Goal: Task Accomplishment & Management: Complete application form

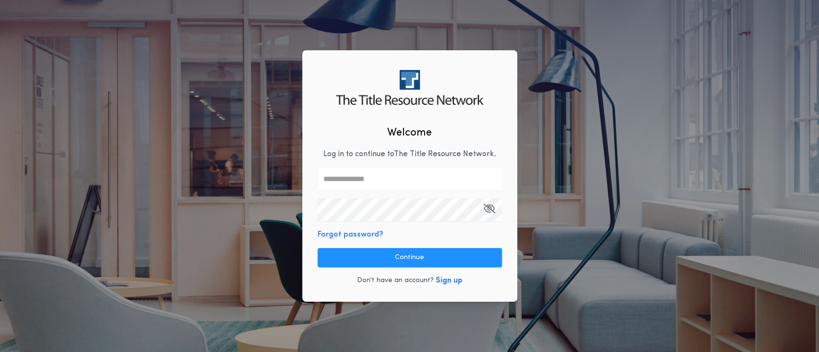
type input "**********"
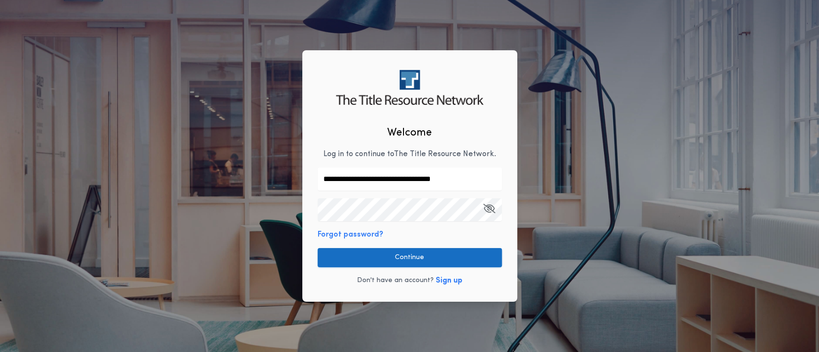
click at [418, 260] on button "Continue" at bounding box center [409, 257] width 184 height 19
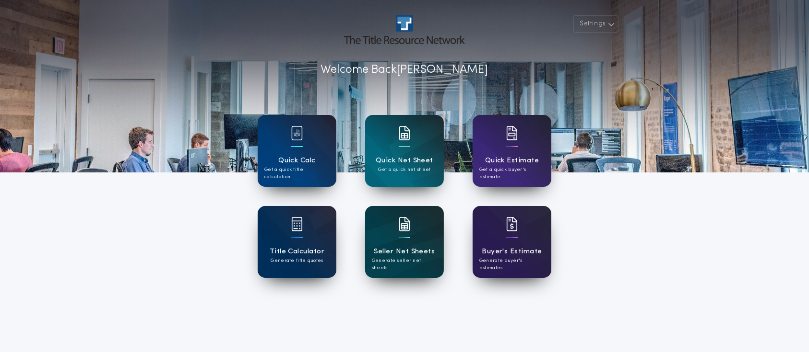
click at [416, 249] on h1 "Seller Net Sheets" at bounding box center [404, 251] width 61 height 11
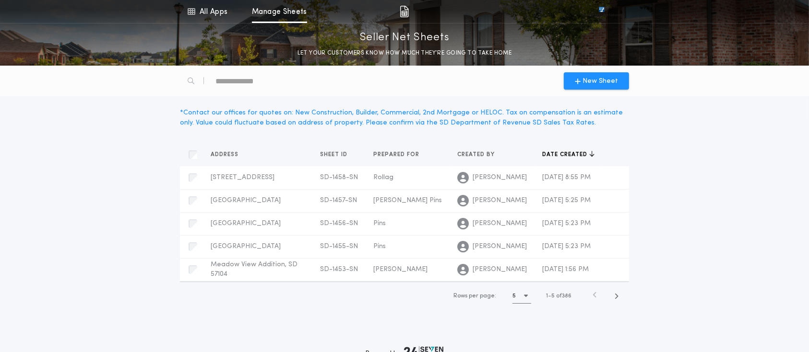
click at [525, 299] on icon "button" at bounding box center [526, 296] width 4 height 6
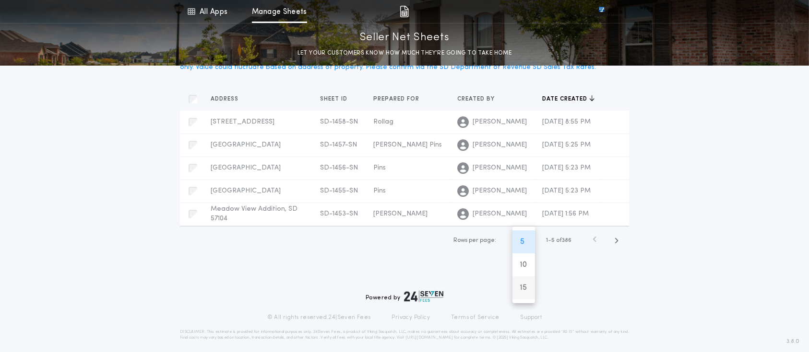
click at [524, 293] on h1 "15" at bounding box center [523, 288] width 7 height 12
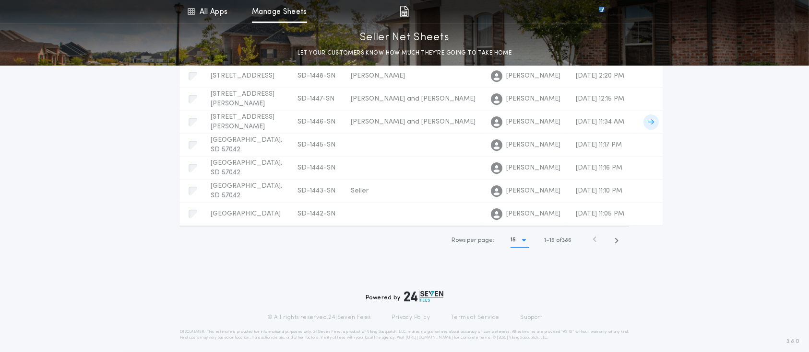
scroll to position [509, 0]
click at [619, 244] on span "button" at bounding box center [616, 240] width 17 height 17
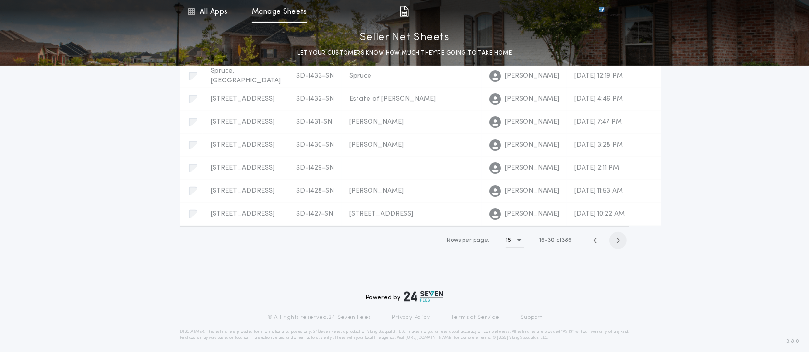
click at [620, 245] on icon "button" at bounding box center [618, 240] width 4 height 7
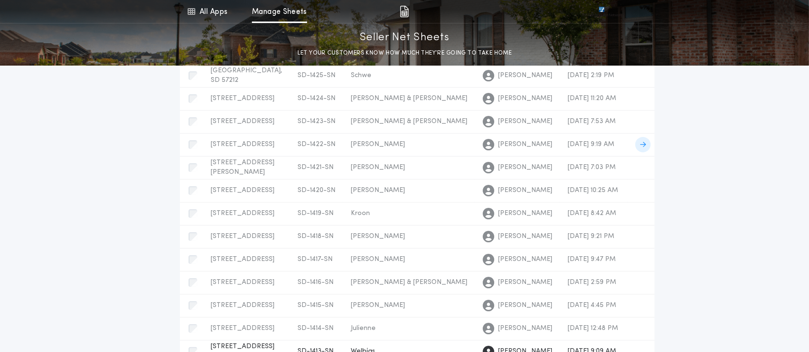
scroll to position [61, 0]
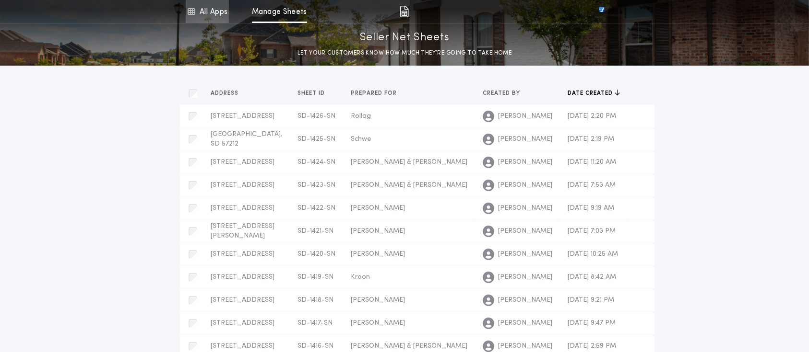
click at [217, 12] on link "All Apps" at bounding box center [207, 11] width 43 height 23
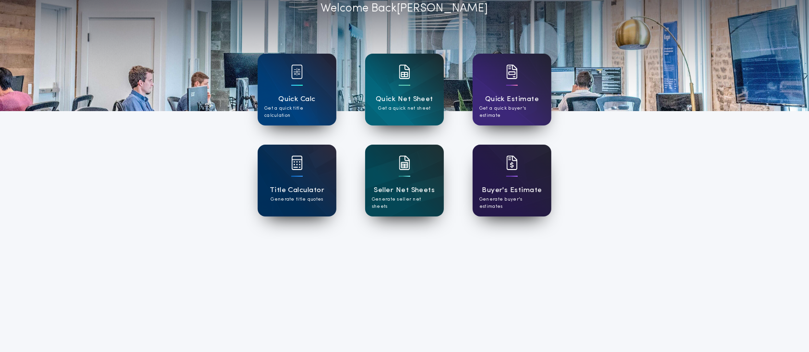
click at [510, 170] on img at bounding box center [512, 163] width 12 height 14
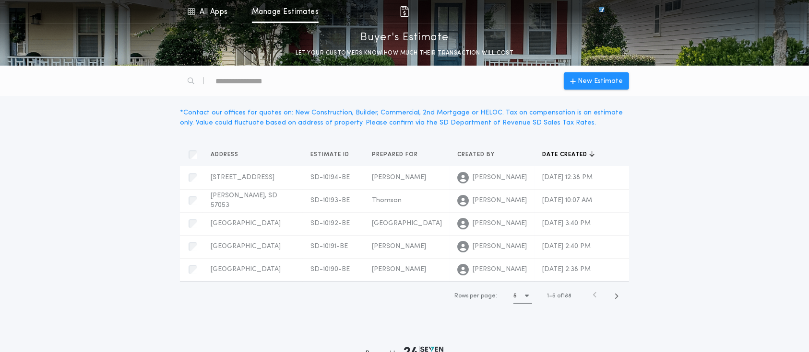
click at [526, 299] on icon "button" at bounding box center [527, 296] width 4 height 6
click at [523, 348] on h1 "15" at bounding box center [524, 344] width 7 height 12
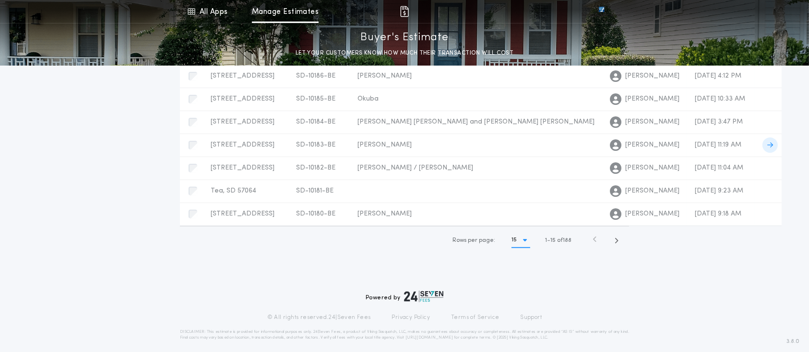
scroll to position [500, 0]
click at [618, 240] on icon "button" at bounding box center [616, 240] width 4 height 7
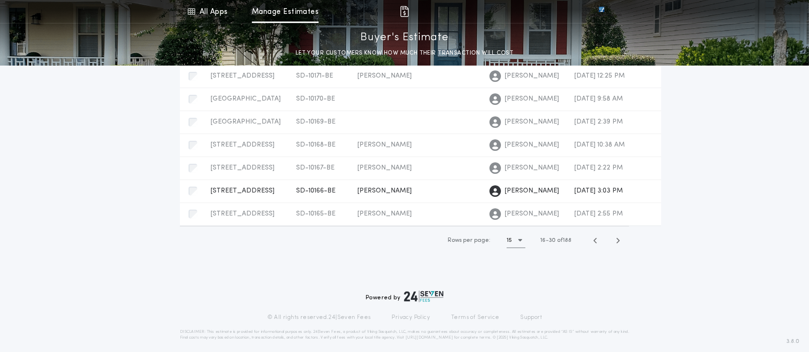
scroll to position [490, 0]
click at [619, 239] on icon "button" at bounding box center [618, 240] width 4 height 7
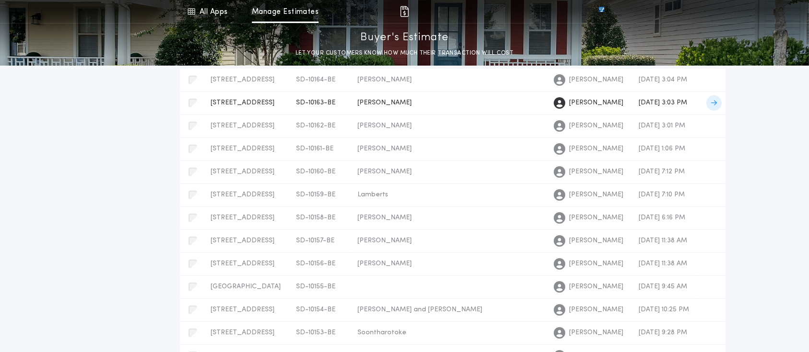
scroll to position [0, 0]
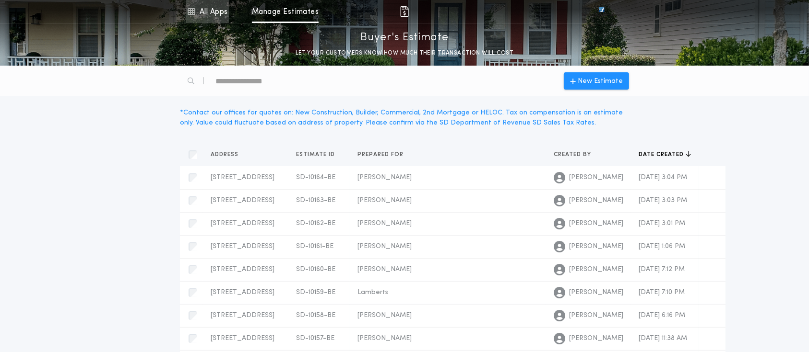
click at [198, 10] on link "All Apps" at bounding box center [207, 11] width 43 height 23
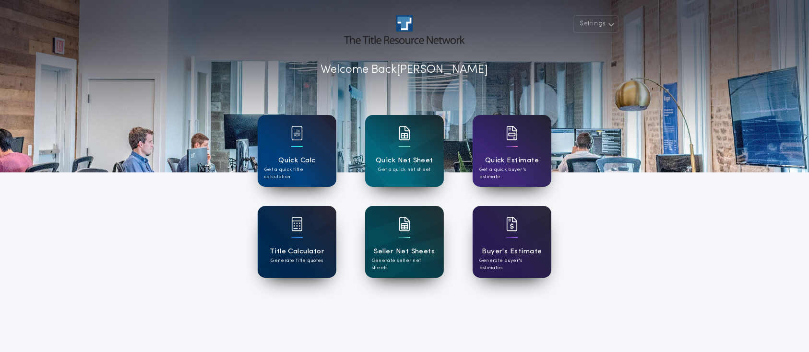
click at [302, 250] on h1 "Title Calculator" at bounding box center [297, 251] width 55 height 11
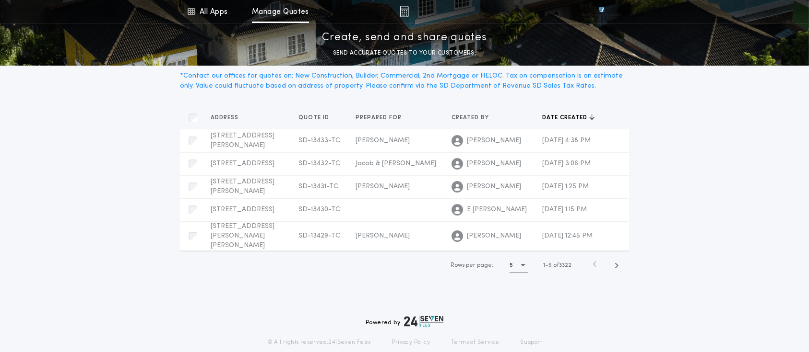
scroll to position [64, 0]
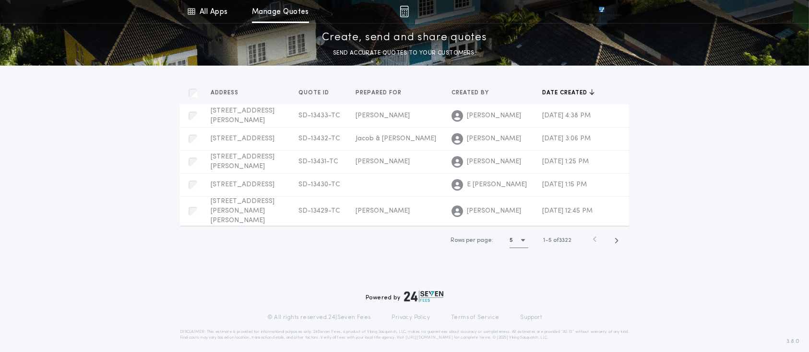
click at [521, 244] on icon "button" at bounding box center [523, 240] width 4 height 6
click at [518, 294] on h1 "15" at bounding box center [520, 288] width 7 height 12
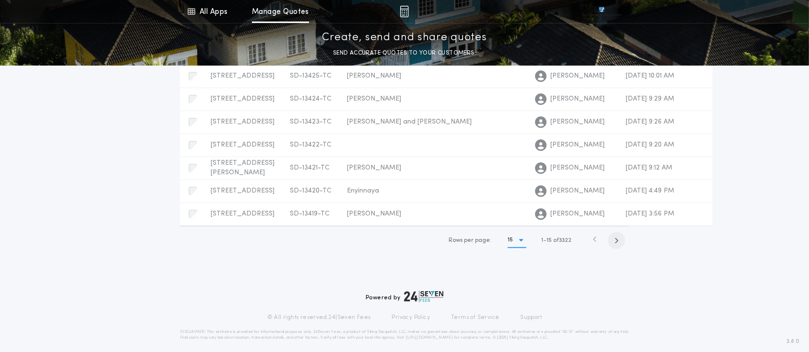
click at [617, 244] on icon "button" at bounding box center [616, 240] width 4 height 7
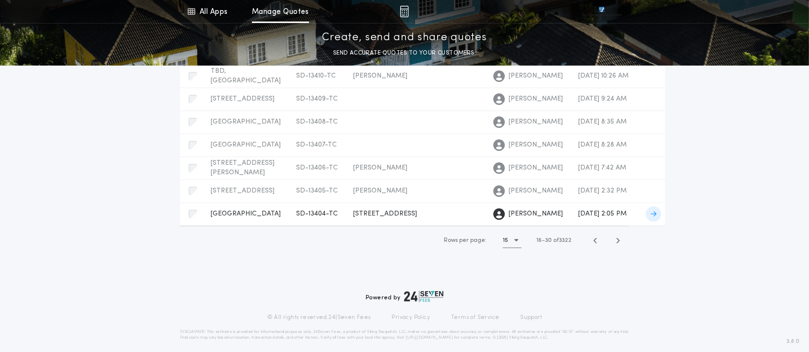
scroll to position [0, 0]
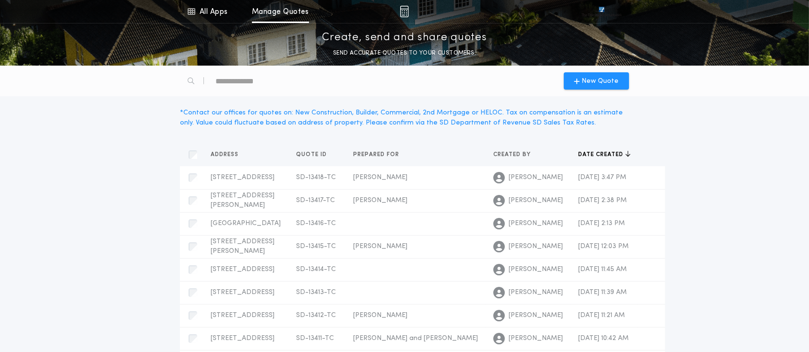
click at [251, 80] on div "text" at bounding box center [256, 80] width 82 height 15
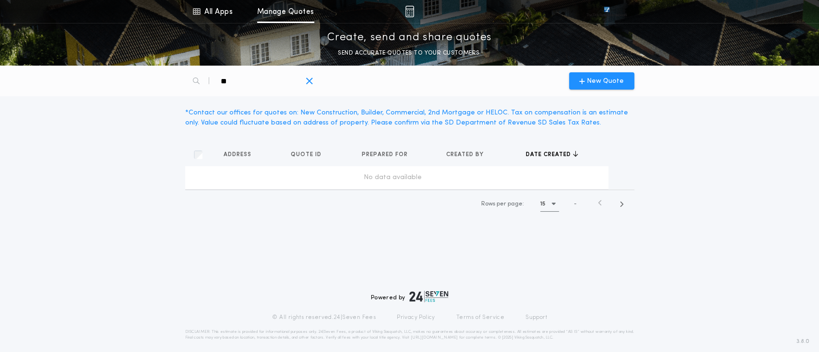
type div "*"
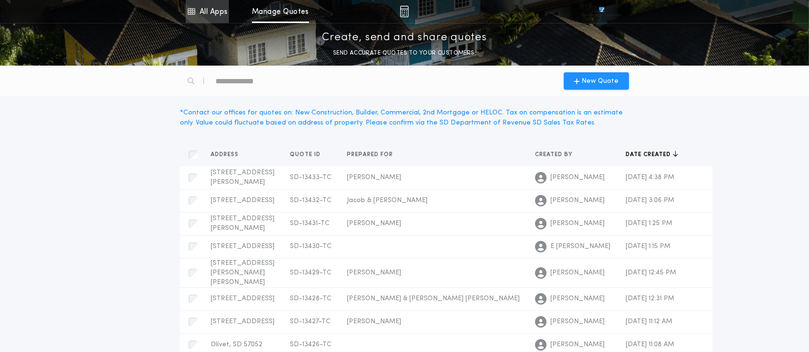
click at [216, 13] on link "All Apps" at bounding box center [207, 11] width 43 height 23
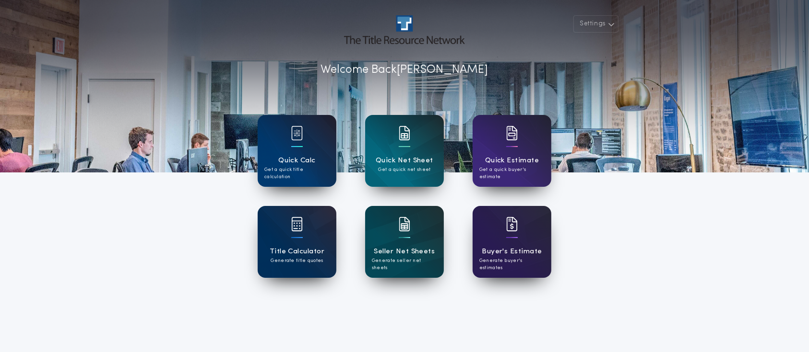
click at [303, 183] on div "Quick Calc Get a quick title calculation" at bounding box center [297, 151] width 79 height 72
click at [492, 232] on div "Buyer's Estimate Generate buyer's estimates" at bounding box center [511, 242] width 79 height 72
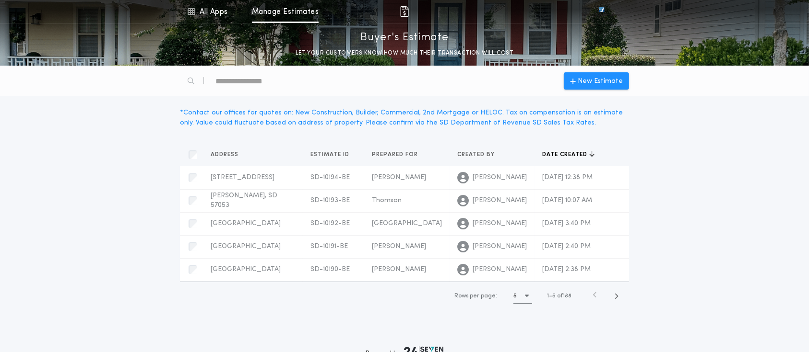
click at [287, 82] on div "text" at bounding box center [256, 80] width 82 height 15
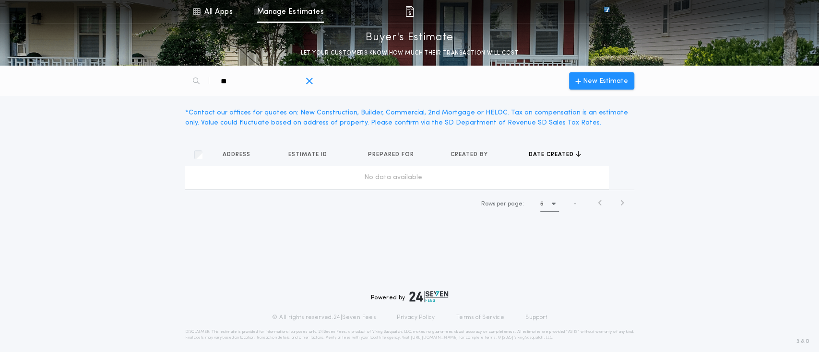
type div "*"
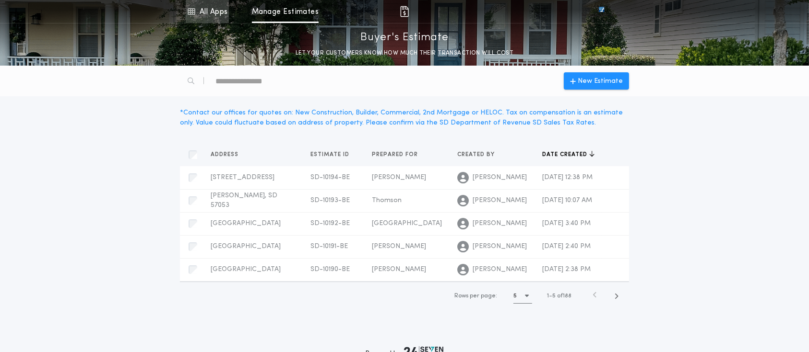
click at [215, 9] on link "All Apps" at bounding box center [207, 11] width 43 height 23
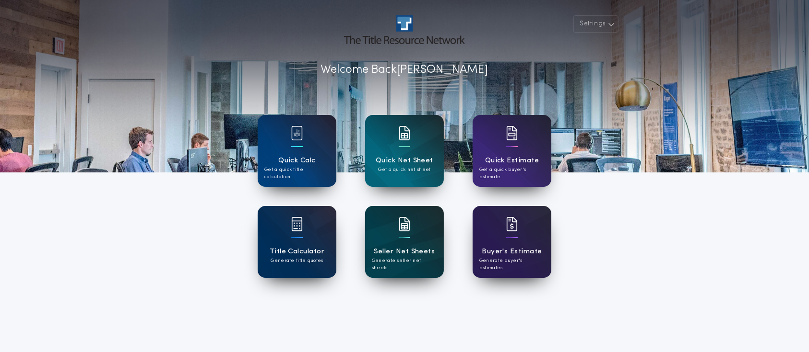
click at [430, 236] on div "Seller Net Sheets Generate seller net sheets" at bounding box center [404, 242] width 79 height 72
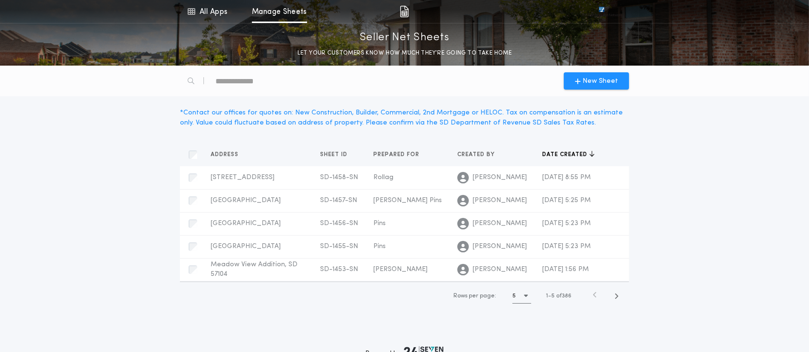
click at [270, 77] on div "text" at bounding box center [256, 80] width 82 height 15
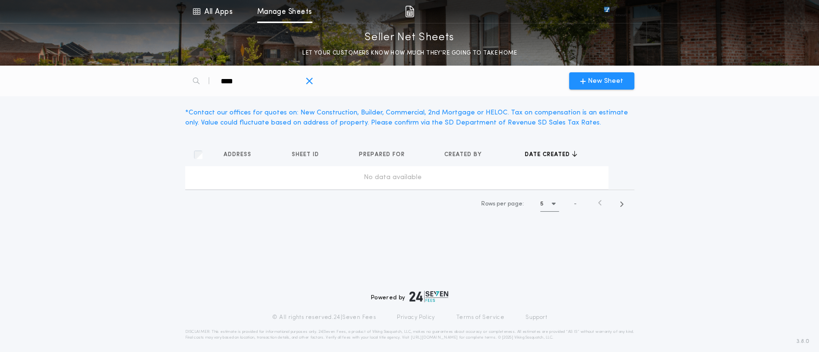
type div "****"
click at [311, 83] on icon "button" at bounding box center [309, 81] width 8 height 10
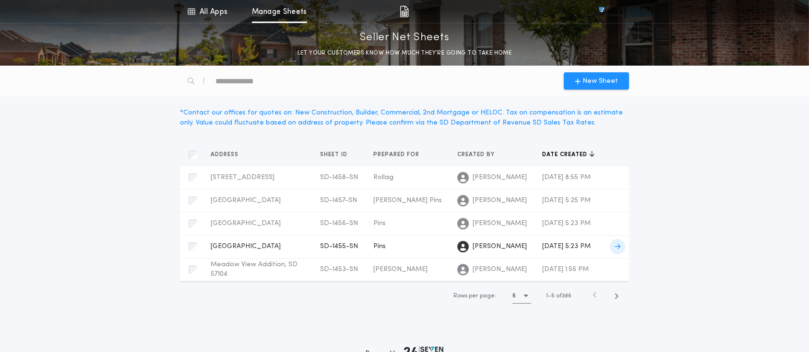
click at [253, 250] on span "[GEOGRAPHIC_DATA]" at bounding box center [246, 246] width 70 height 7
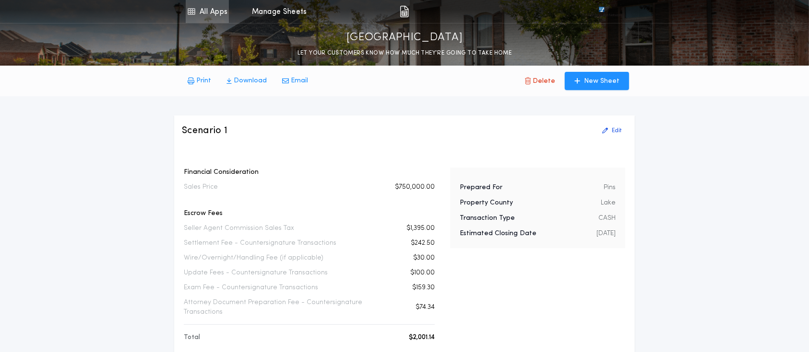
click at [216, 10] on link "All Apps" at bounding box center [207, 11] width 43 height 23
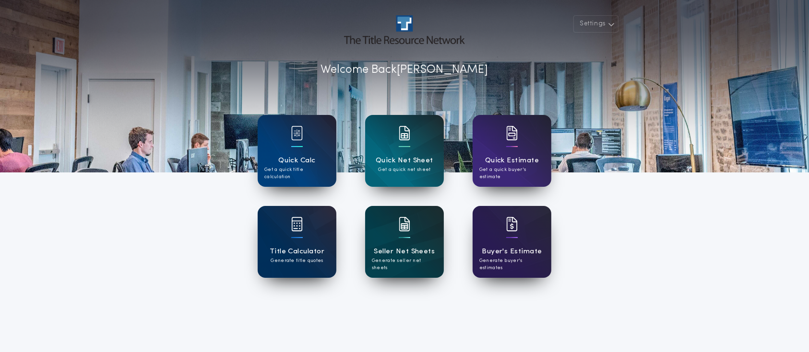
click at [416, 265] on div "Seller Net Sheets Generate seller net sheets" at bounding box center [404, 242] width 79 height 72
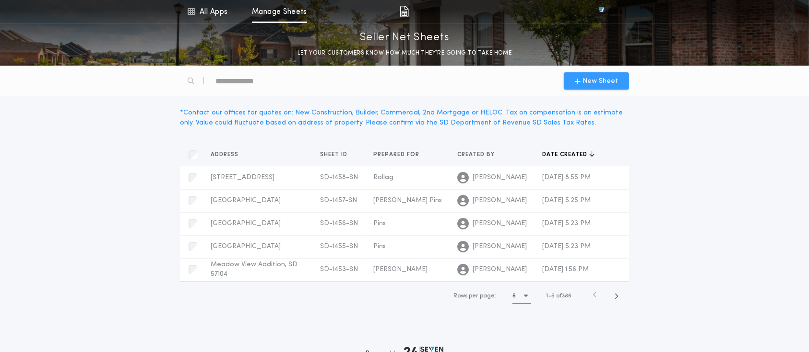
click at [591, 77] on span "New Sheet" at bounding box center [599, 81] width 35 height 10
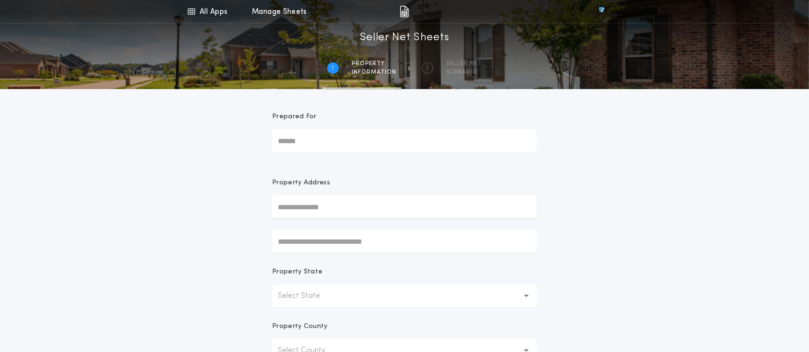
click at [335, 136] on input "Prepared For" at bounding box center [404, 140] width 265 height 23
type input "**********"
click at [343, 208] on input "text" at bounding box center [404, 207] width 265 height 23
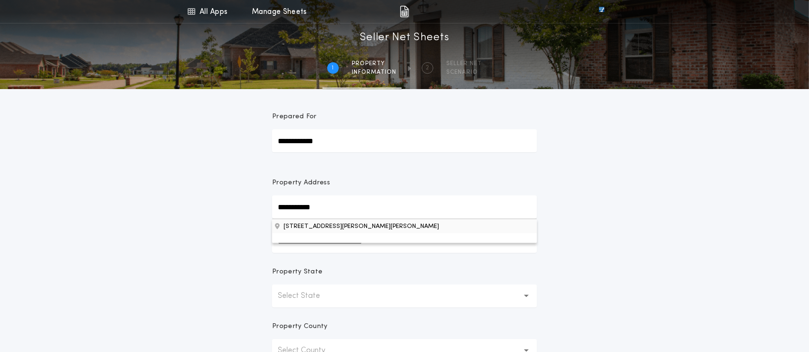
click at [352, 227] on button "[STREET_ADDRESS][PERSON_NAME][PERSON_NAME]" at bounding box center [404, 226] width 265 height 14
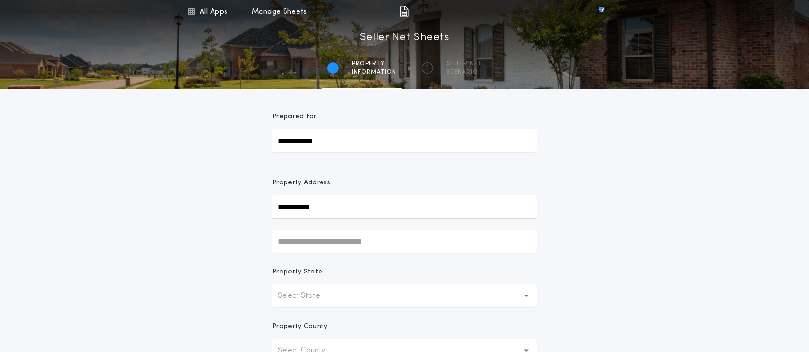
type input "**********"
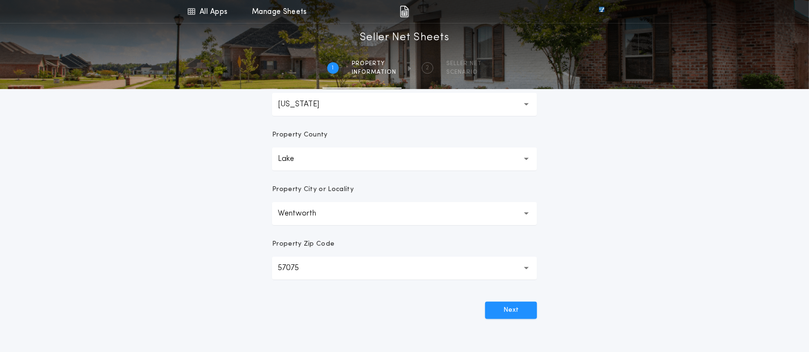
scroll to position [256, 0]
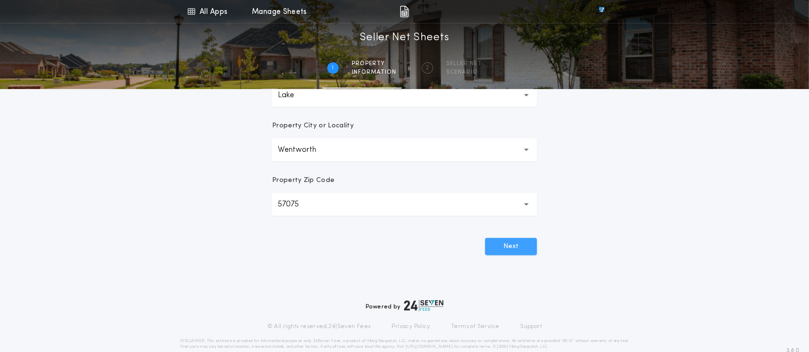
click at [514, 241] on button "Next" at bounding box center [511, 246] width 52 height 17
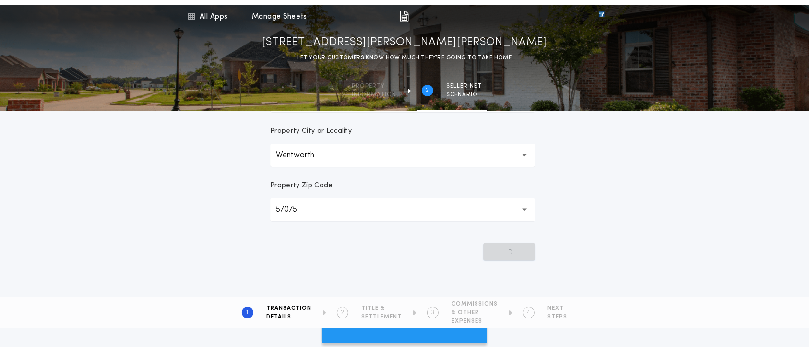
scroll to position [0, 0]
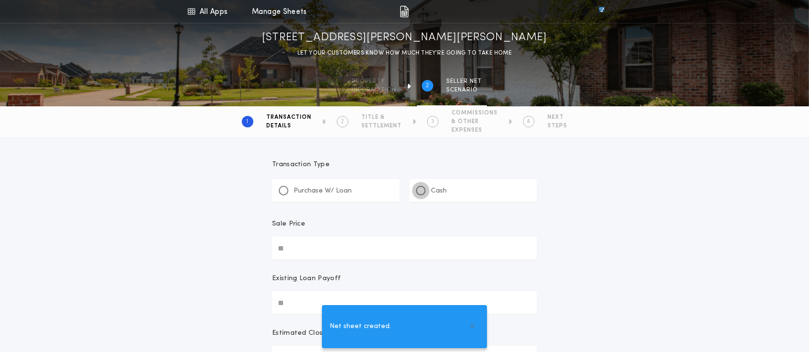
click at [420, 192] on div at bounding box center [420, 190] width 5 height 5
click at [310, 249] on input "Sale Price" at bounding box center [404, 248] width 265 height 23
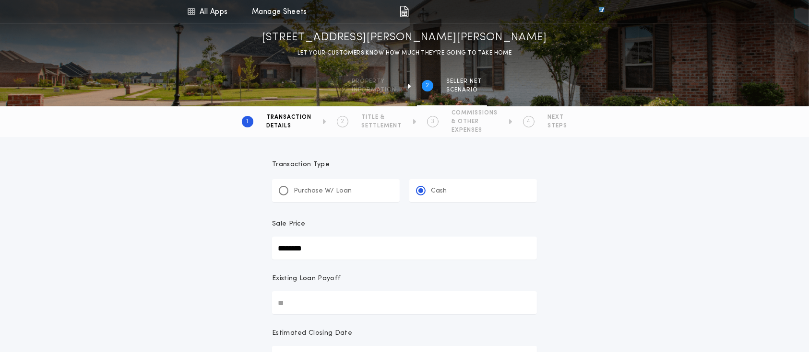
type input "********"
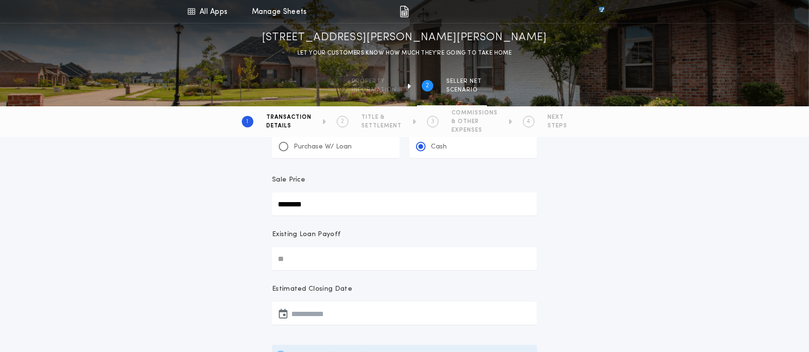
scroll to position [64, 0]
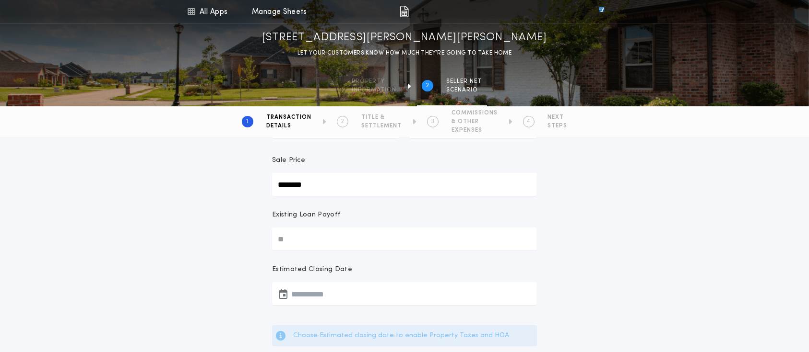
click at [334, 293] on button "button" at bounding box center [404, 293] width 265 height 23
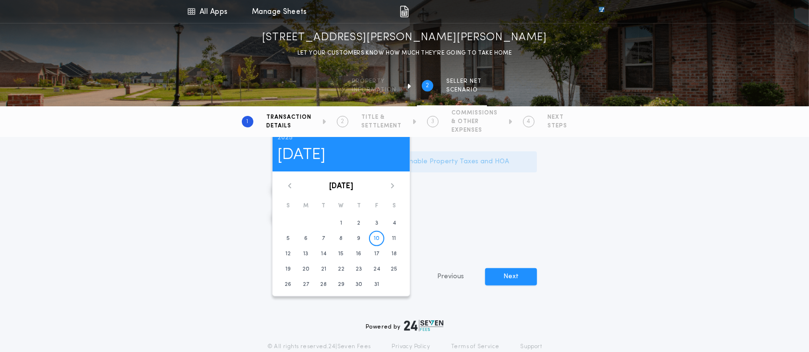
scroll to position [256, 0]
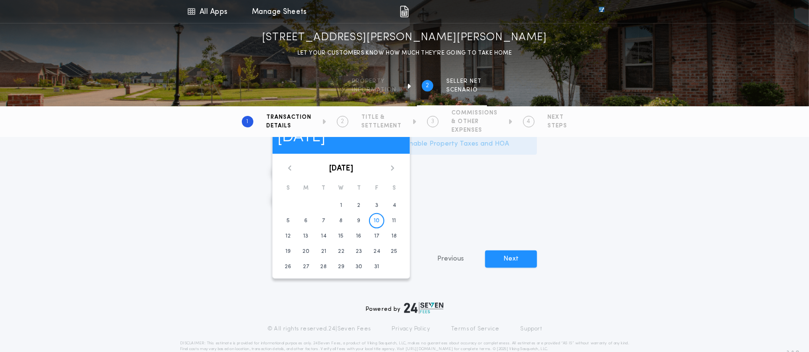
click at [392, 169] on icon at bounding box center [392, 167] width 3 height 5
click at [376, 222] on time "7" at bounding box center [376, 221] width 3 height 8
type input "**********"
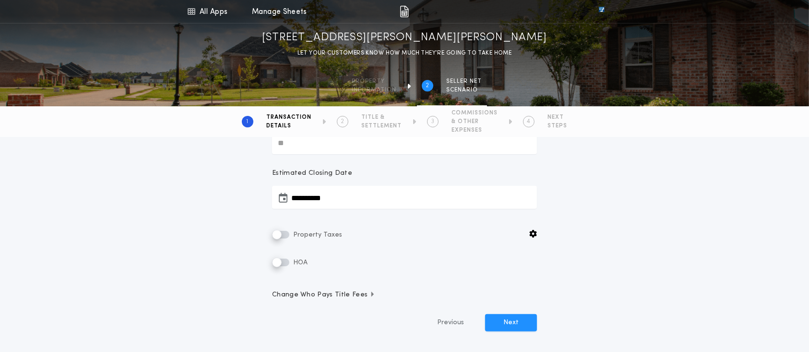
scroll to position [243, 0]
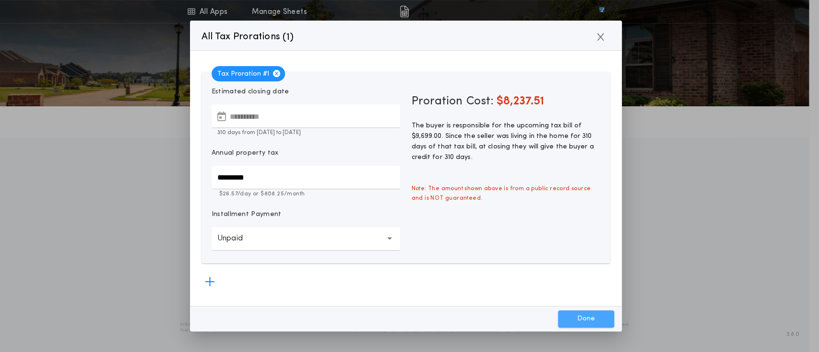
click at [587, 322] on button "Done" at bounding box center [586, 319] width 56 height 17
type input "*****"
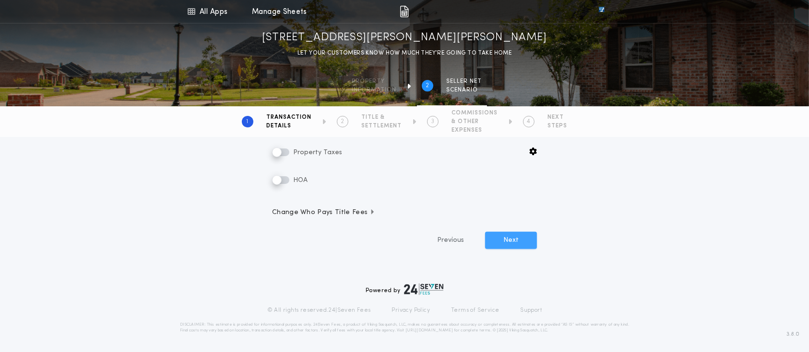
click at [521, 243] on button "Next" at bounding box center [511, 240] width 52 height 17
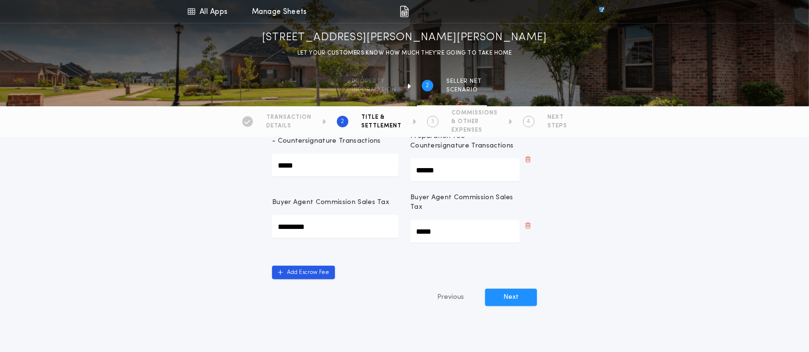
scroll to position [510, 0]
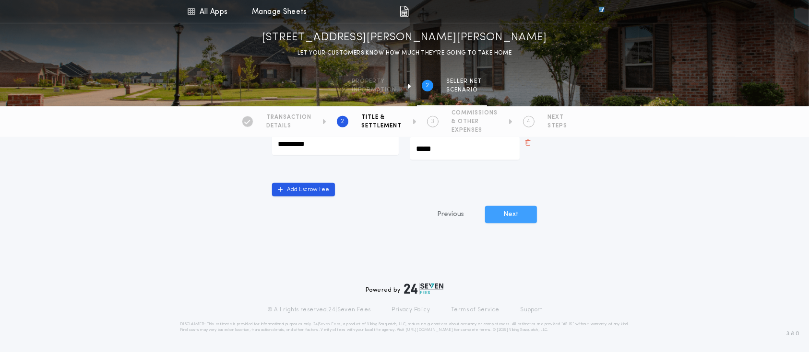
click at [527, 221] on button "Next" at bounding box center [511, 214] width 52 height 17
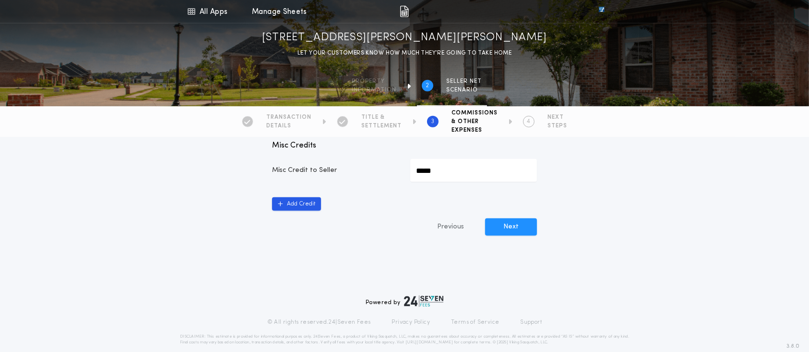
scroll to position [587, 0]
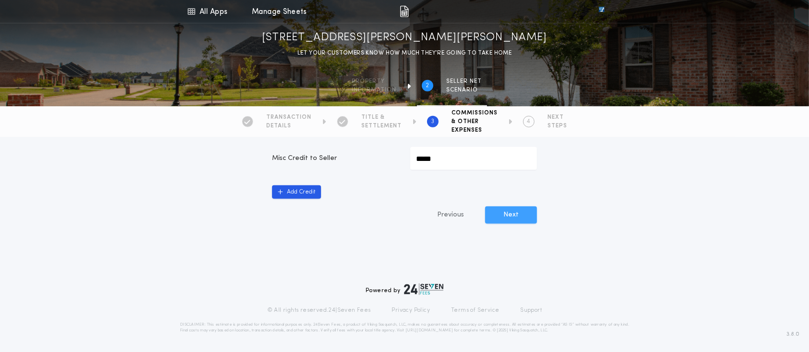
click at [513, 207] on button "Next" at bounding box center [511, 215] width 52 height 17
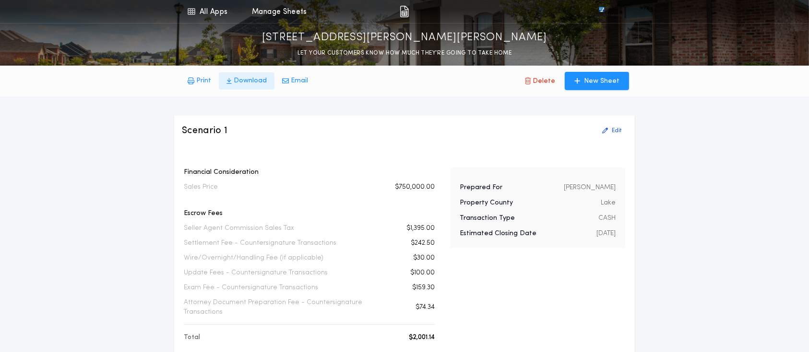
click at [253, 83] on p "Download" at bounding box center [250, 81] width 33 height 10
click at [211, 14] on link "All Apps" at bounding box center [207, 11] width 43 height 23
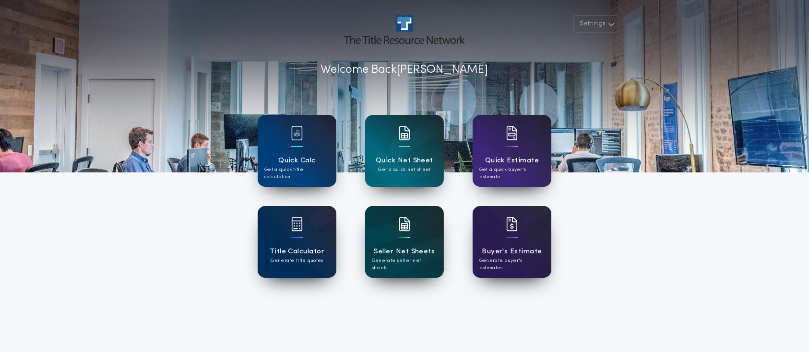
click at [420, 238] on div "Seller Net Sheets Generate seller net sheets" at bounding box center [404, 242] width 79 height 72
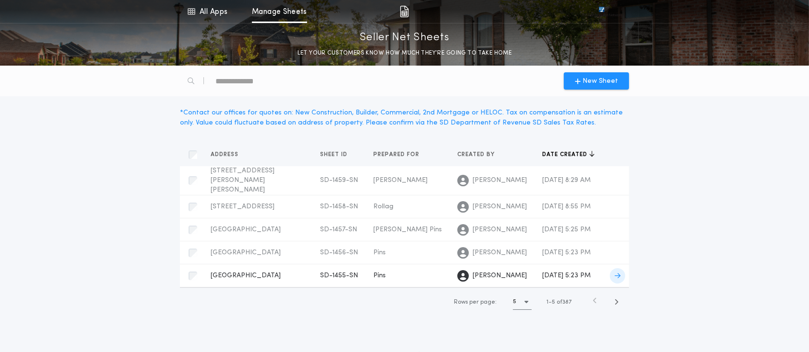
click at [382, 274] on div "Pins" at bounding box center [407, 276] width 69 height 10
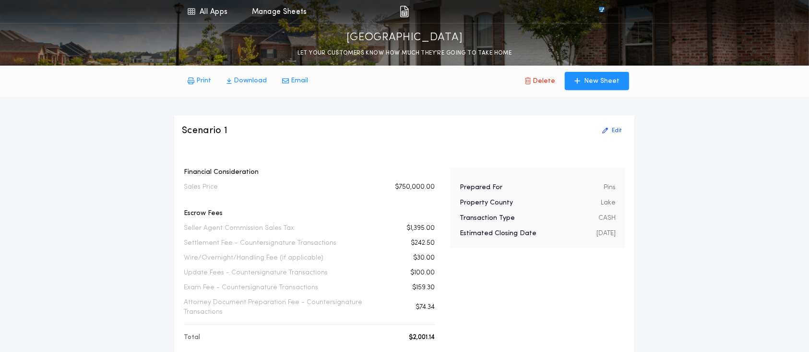
scroll to position [64, 0]
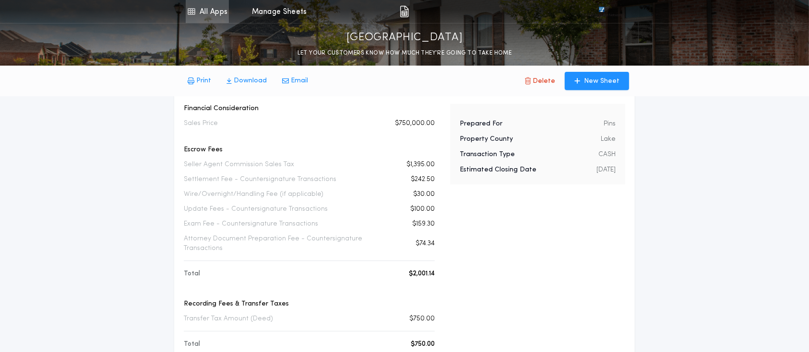
click at [216, 10] on link "All Apps" at bounding box center [207, 11] width 43 height 23
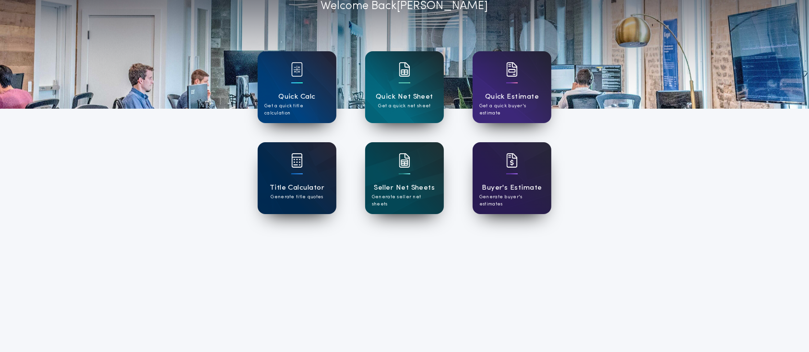
click at [292, 146] on div "Title Calculator Generate title quotes" at bounding box center [297, 178] width 79 height 72
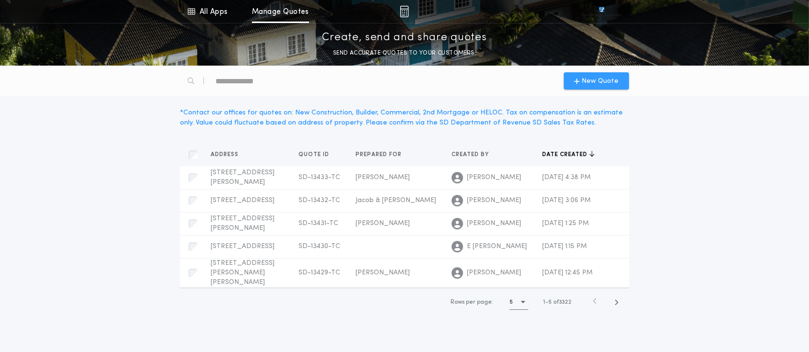
click at [589, 82] on span "New Quote" at bounding box center [600, 81] width 37 height 10
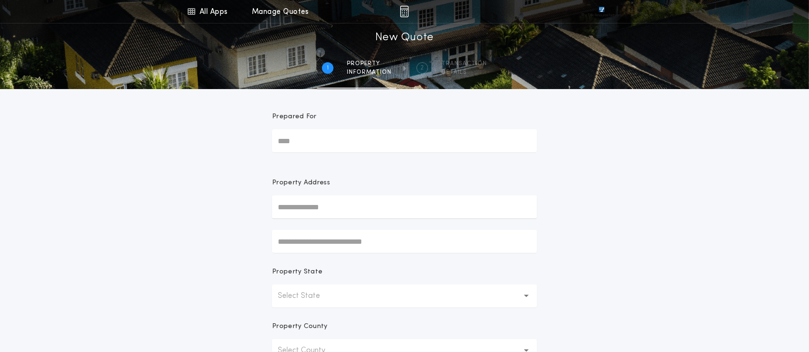
click at [328, 141] on input "Prepared For" at bounding box center [404, 140] width 265 height 23
type input "**********"
click at [326, 206] on input "text" at bounding box center [404, 207] width 265 height 23
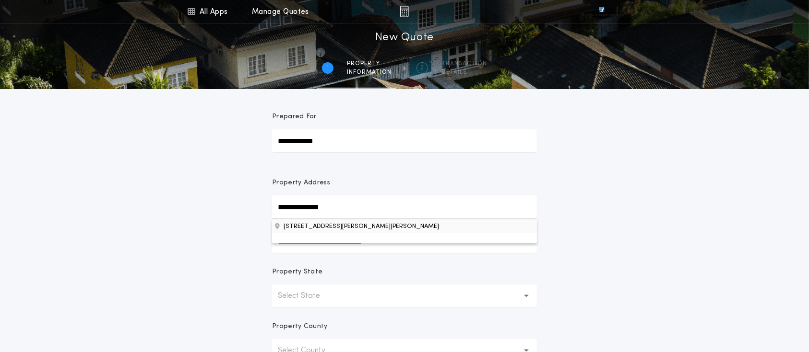
click at [312, 224] on button "[STREET_ADDRESS][PERSON_NAME][PERSON_NAME]" at bounding box center [404, 226] width 265 height 14
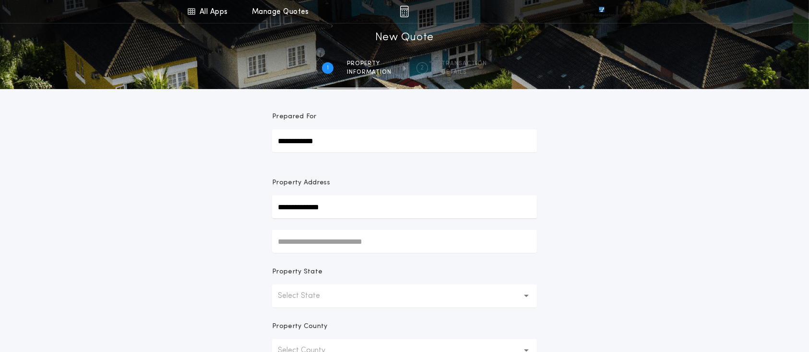
type input "**********"
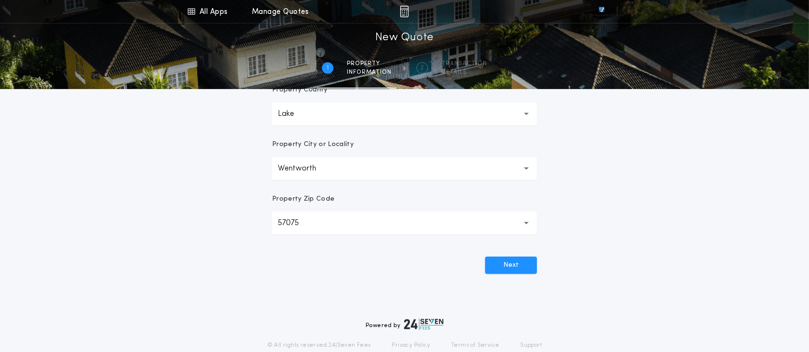
scroll to position [256, 0]
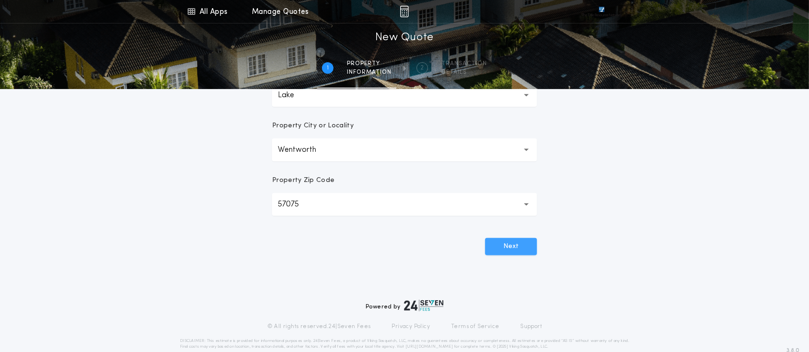
click at [502, 249] on button "Next" at bounding box center [511, 246] width 52 height 17
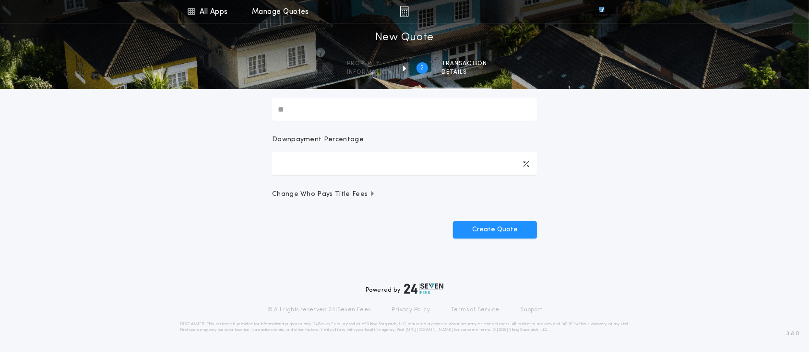
scroll to position [0, 0]
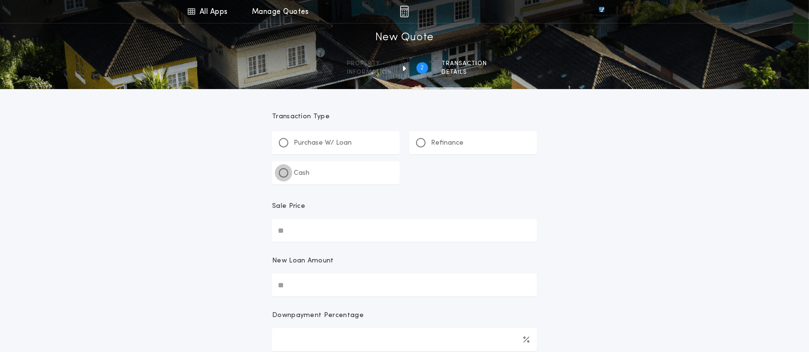
click at [287, 175] on div at bounding box center [284, 173] width 10 height 10
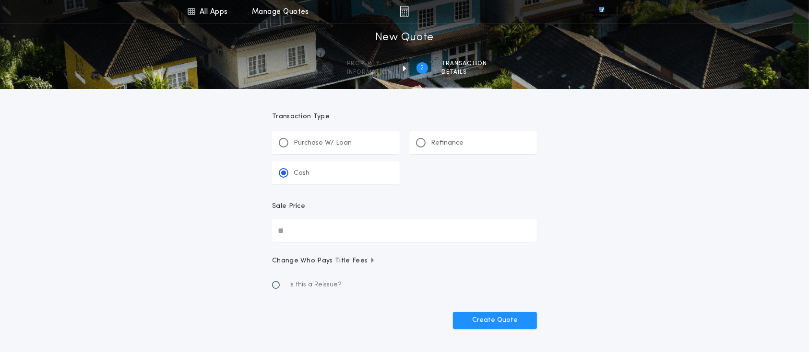
click at [295, 233] on input "Sale Price" at bounding box center [404, 230] width 265 height 23
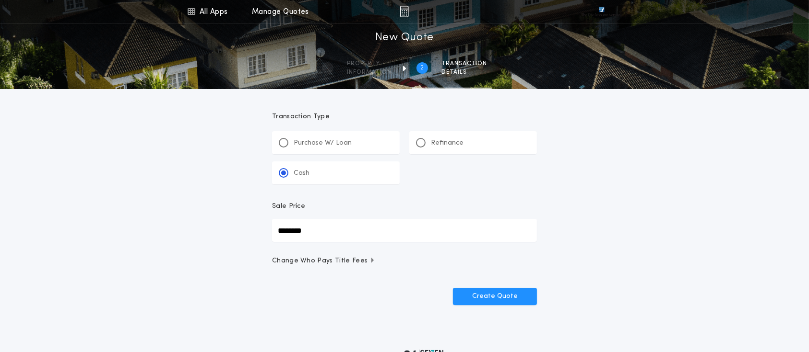
type input "********"
click at [410, 302] on div "Create Quote" at bounding box center [404, 293] width 265 height 25
click at [479, 295] on button "Create Quote" at bounding box center [495, 296] width 84 height 17
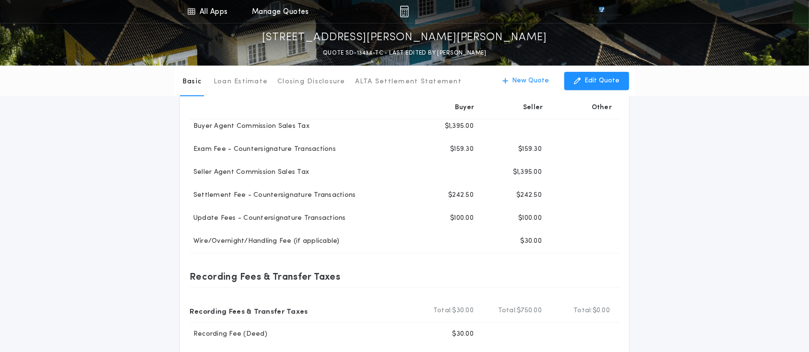
scroll to position [27, 0]
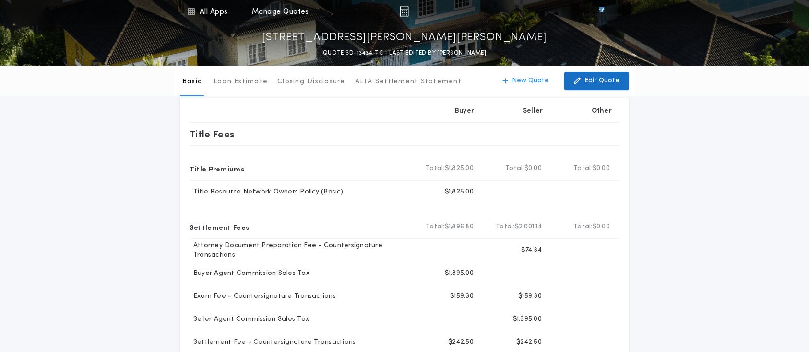
click at [598, 80] on p "Edit Quote" at bounding box center [601, 81] width 35 height 10
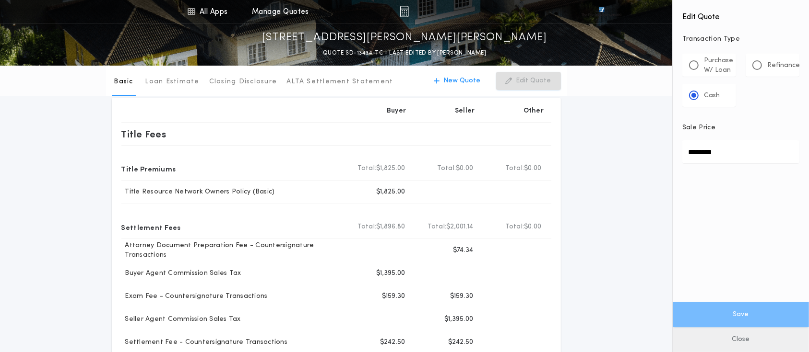
click at [745, 339] on button "Close" at bounding box center [740, 340] width 136 height 25
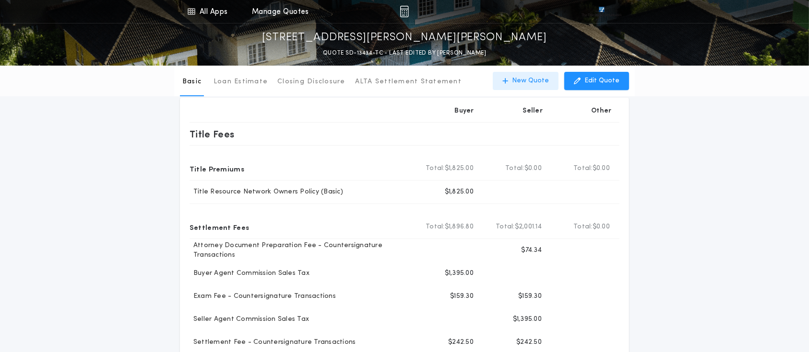
click at [528, 77] on p "New Quote" at bounding box center [530, 81] width 37 height 10
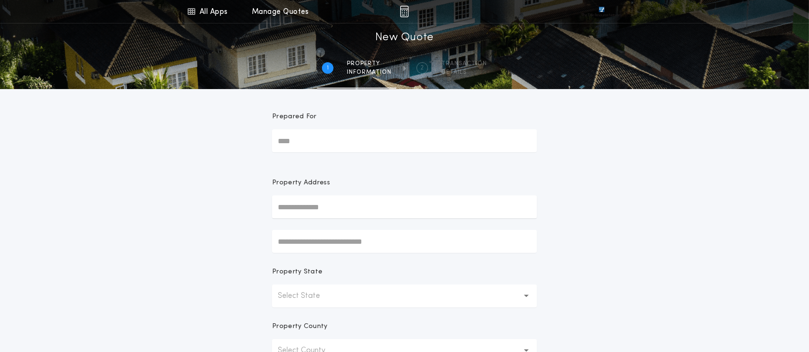
click at [355, 129] on div "Prepared For" at bounding box center [404, 120] width 265 height 17
click at [355, 129] on input "Prepared For" at bounding box center [404, 140] width 265 height 23
click at [318, 212] on input "text" at bounding box center [404, 207] width 265 height 23
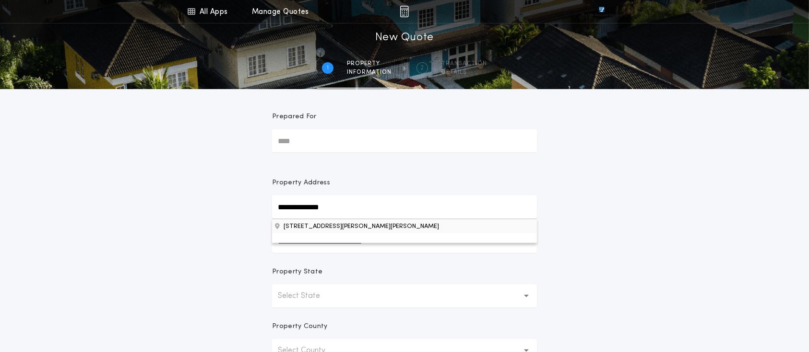
click at [324, 229] on button "[STREET_ADDRESS][PERSON_NAME][PERSON_NAME]" at bounding box center [404, 226] width 265 height 14
type input "**********"
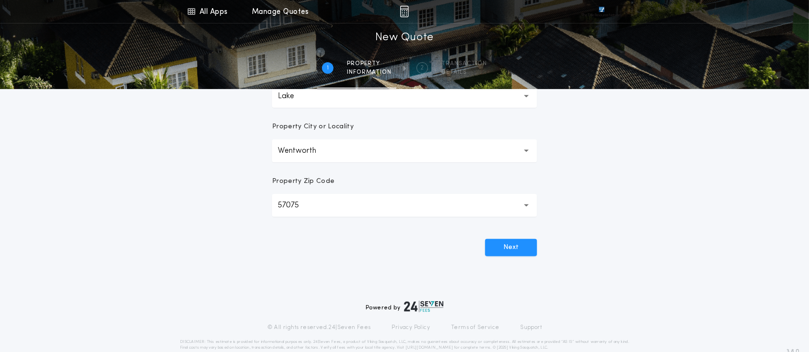
scroll to position [256, 0]
click at [497, 245] on button "Next" at bounding box center [511, 246] width 52 height 17
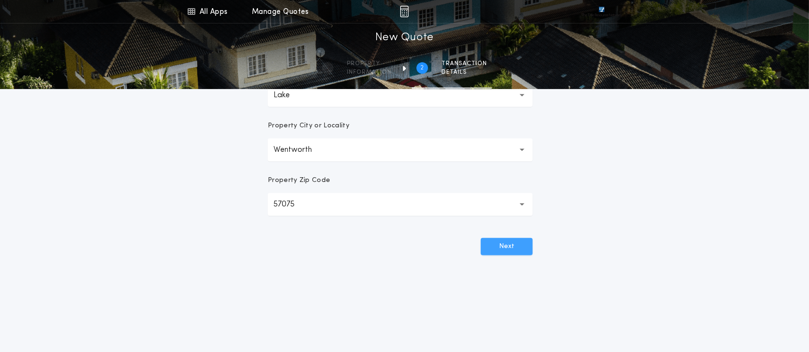
scroll to position [0, 0]
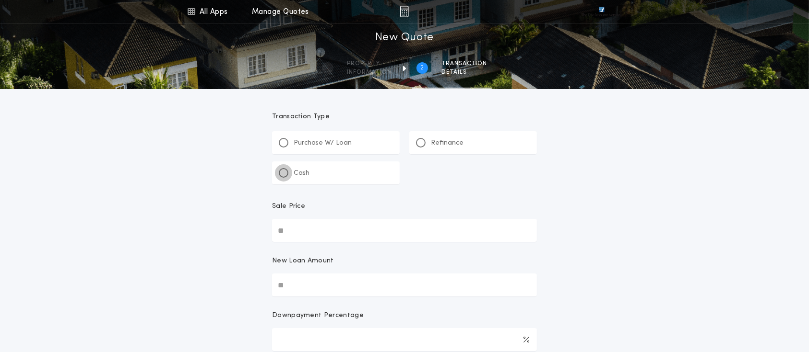
click at [284, 176] on div at bounding box center [284, 173] width 10 height 10
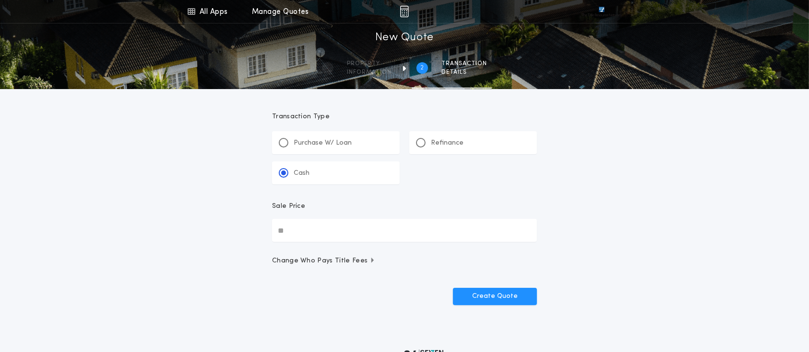
click at [317, 232] on input "Sale Price" at bounding box center [404, 230] width 265 height 23
type input "********"
click at [497, 292] on button "Create Quote" at bounding box center [495, 296] width 84 height 17
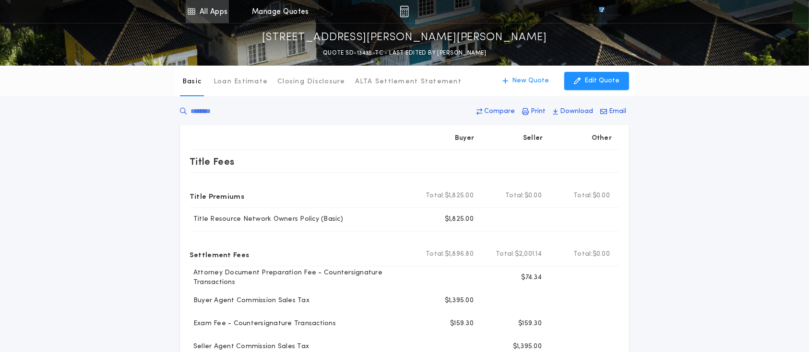
click at [209, 14] on link "All Apps" at bounding box center [207, 11] width 43 height 23
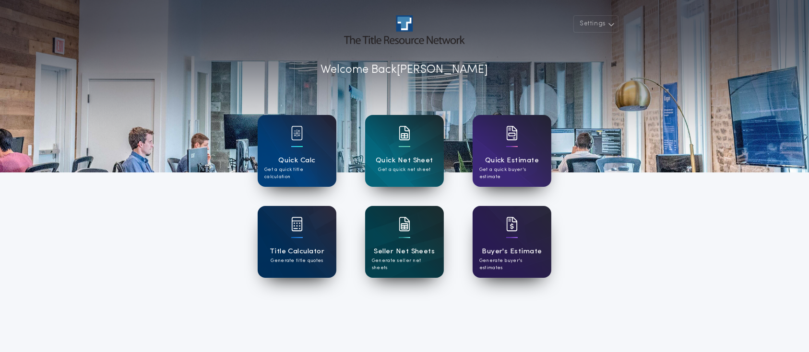
click at [402, 236] on div at bounding box center [405, 230] width 12 height 27
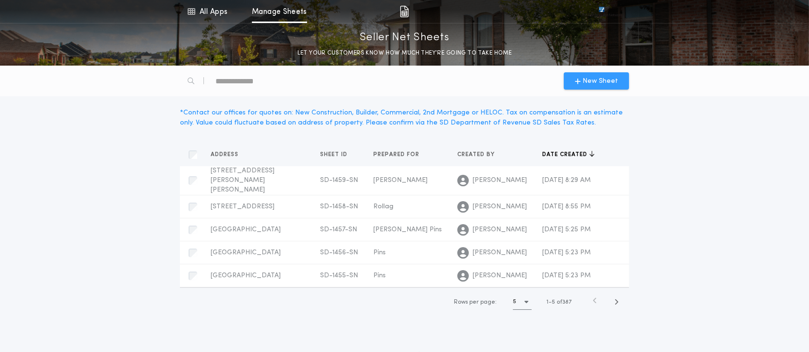
click at [602, 82] on span "New Sheet" at bounding box center [599, 81] width 35 height 10
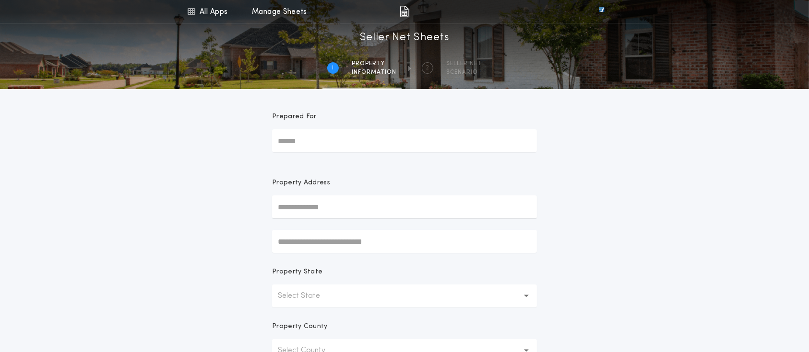
click at [345, 141] on input "Prepared For" at bounding box center [404, 140] width 265 height 23
type input "**********"
click at [329, 211] on input "text" at bounding box center [404, 207] width 265 height 23
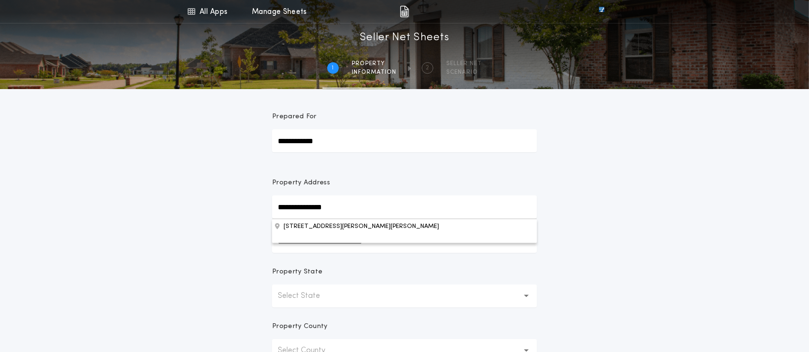
click at [307, 227] on button "[STREET_ADDRESS][PERSON_NAME][PERSON_NAME]" at bounding box center [404, 226] width 265 height 14
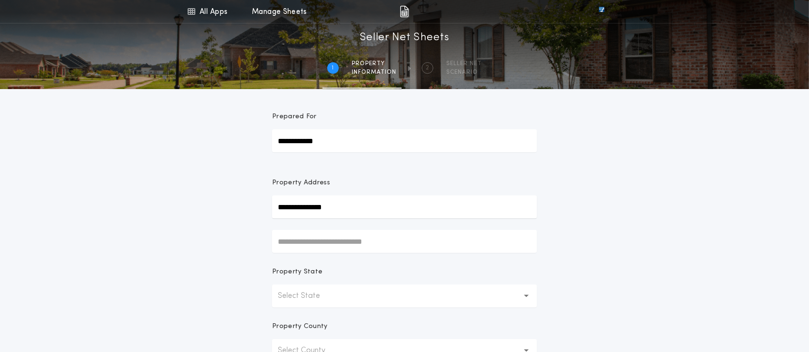
type input "**********"
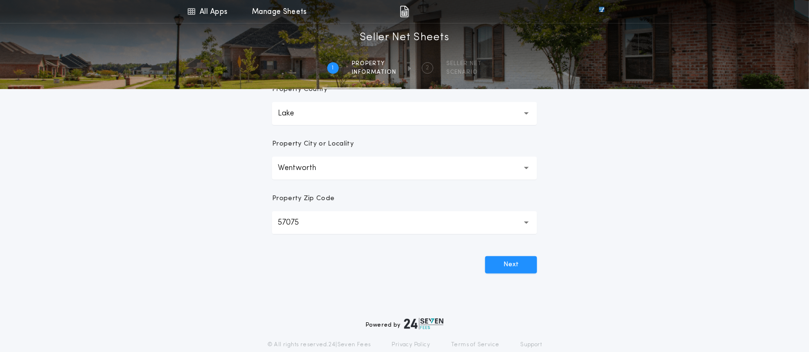
scroll to position [256, 0]
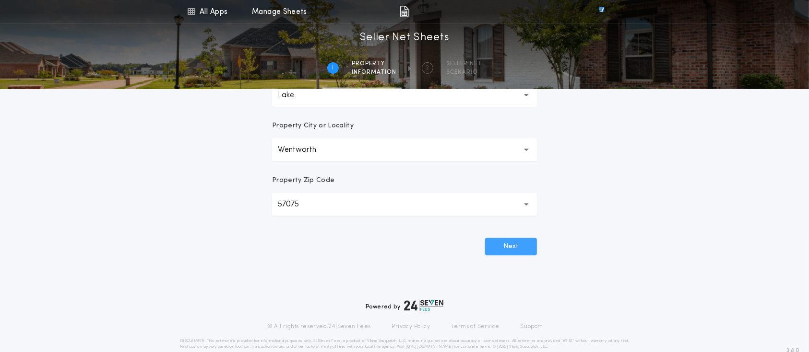
click at [511, 246] on button "Next" at bounding box center [511, 246] width 52 height 17
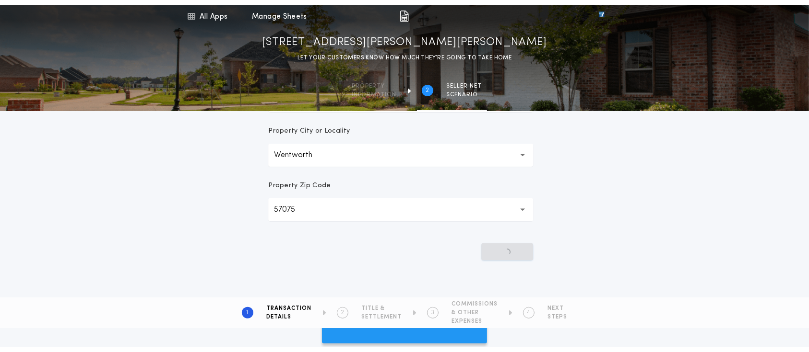
scroll to position [0, 0]
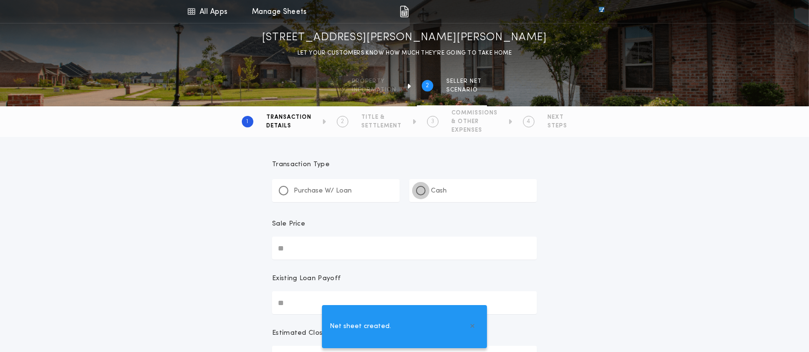
click at [421, 188] on div at bounding box center [421, 191] width 10 height 10
click at [303, 249] on input "Sale Price" at bounding box center [404, 248] width 265 height 23
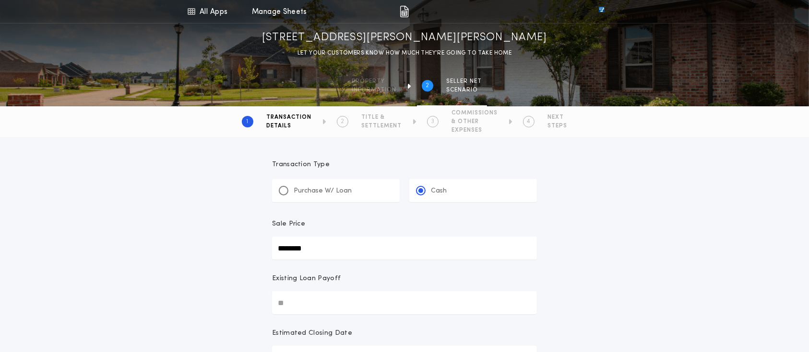
type input "********"
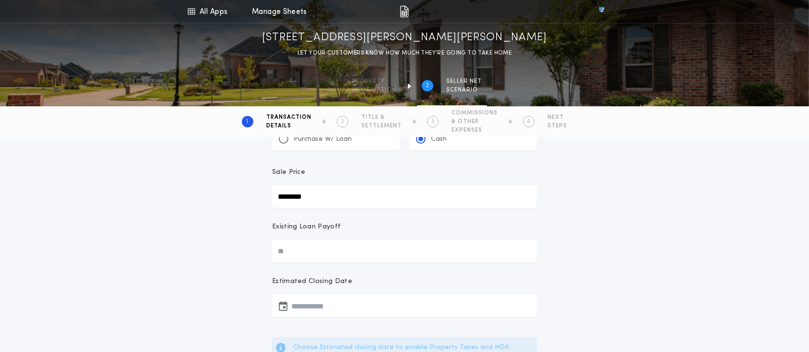
scroll to position [64, 0]
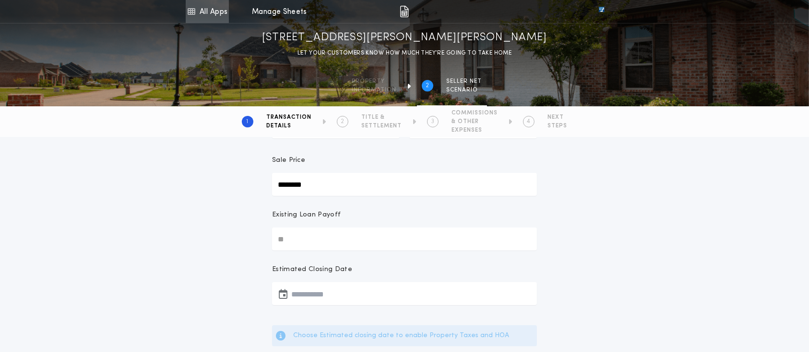
click at [210, 13] on link "All Apps" at bounding box center [207, 11] width 43 height 23
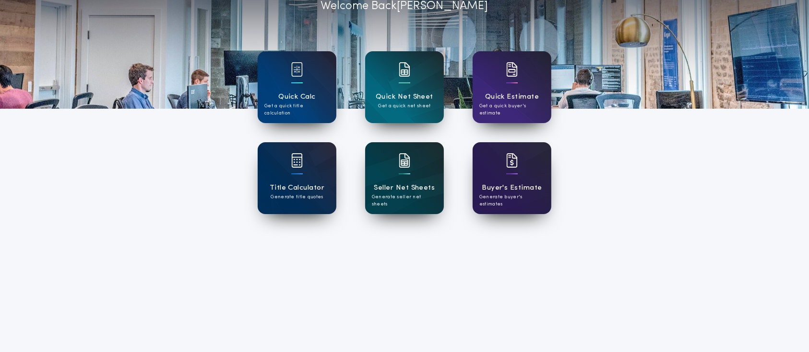
click at [410, 187] on h1 "Seller Net Sheets" at bounding box center [404, 188] width 61 height 11
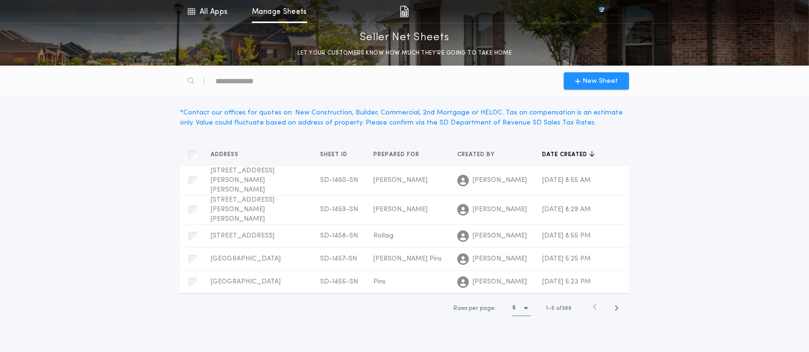
click at [525, 305] on icon "button" at bounding box center [526, 308] width 4 height 6
click at [522, 328] on h1 "10" at bounding box center [523, 334] width 7 height 12
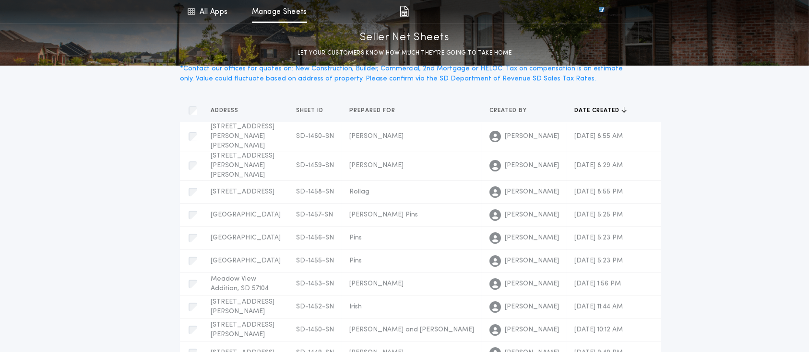
scroll to position [64, 0]
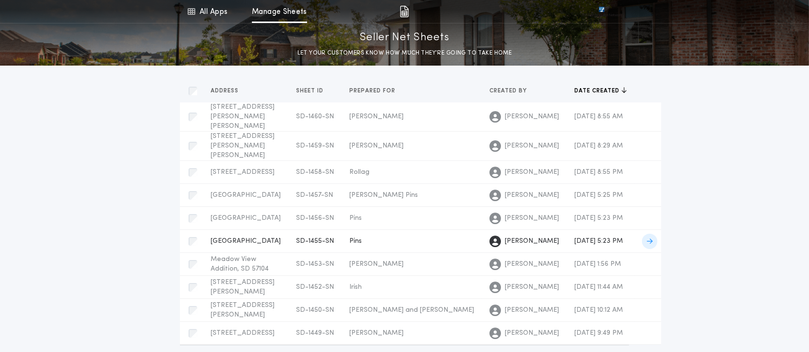
click at [305, 245] on span "SD-1455-SN" at bounding box center [315, 241] width 38 height 7
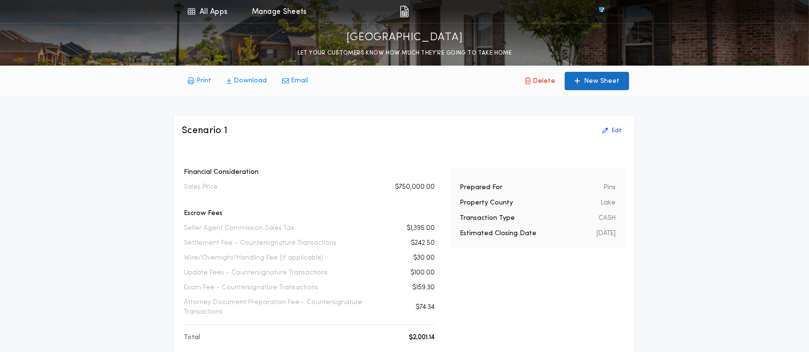
click at [597, 82] on p "New Sheet" at bounding box center [601, 82] width 35 height 10
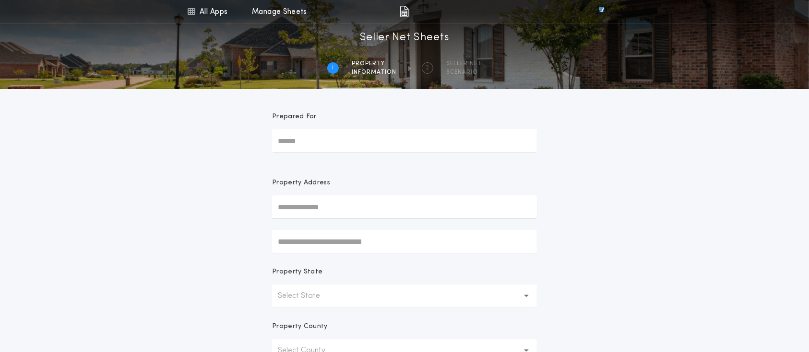
click at [357, 140] on input "Prepared For" at bounding box center [404, 140] width 265 height 23
type input "**********"
click at [366, 205] on input "text" at bounding box center [404, 207] width 265 height 23
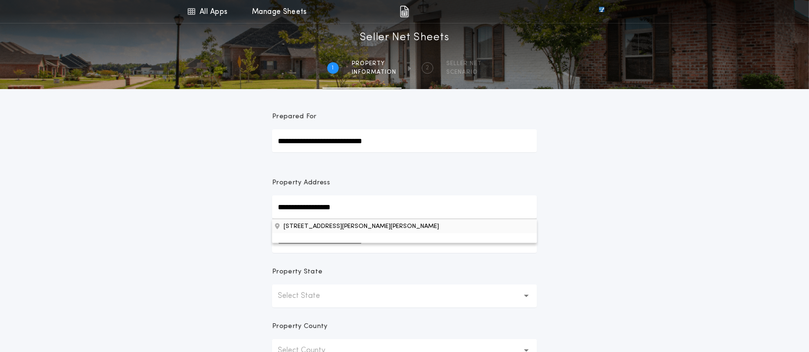
type input "**********"
click at [381, 230] on button "[STREET_ADDRESS][PERSON_NAME][PERSON_NAME]" at bounding box center [404, 226] width 265 height 14
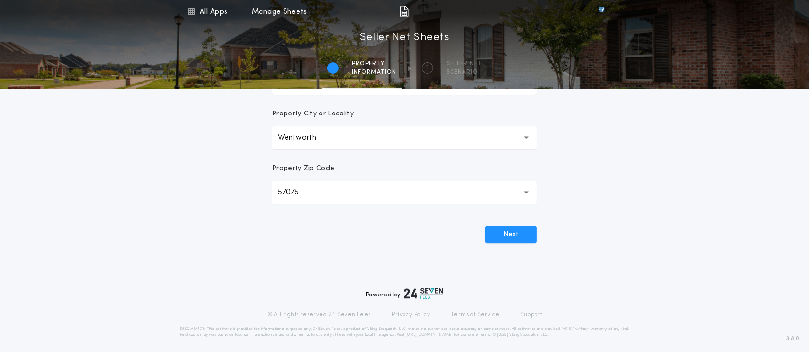
scroll to position [272, 0]
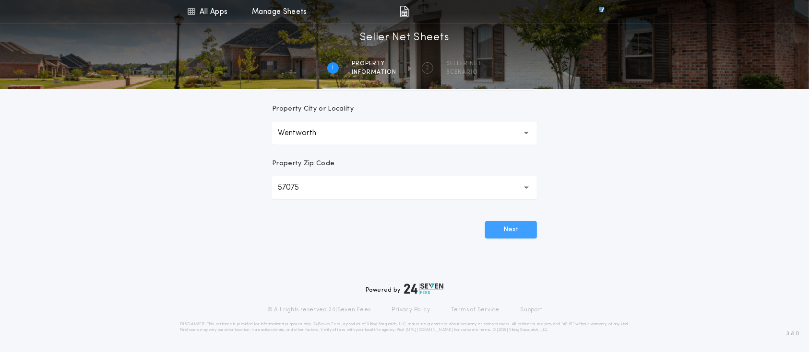
click at [502, 232] on button "Next" at bounding box center [511, 230] width 52 height 17
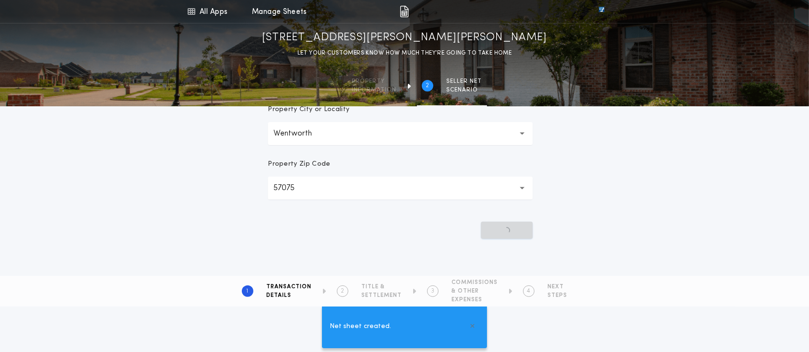
scroll to position [0, 0]
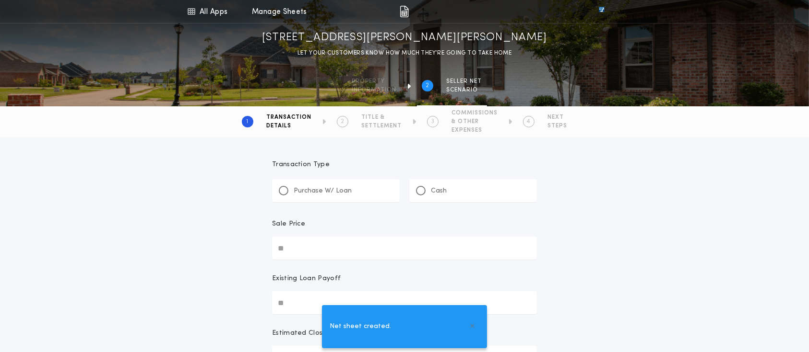
click at [426, 191] on div "Cash" at bounding box center [431, 191] width 31 height 10
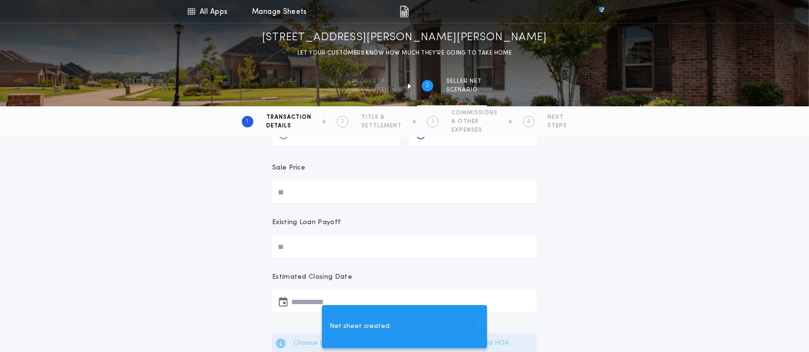
scroll to position [64, 0]
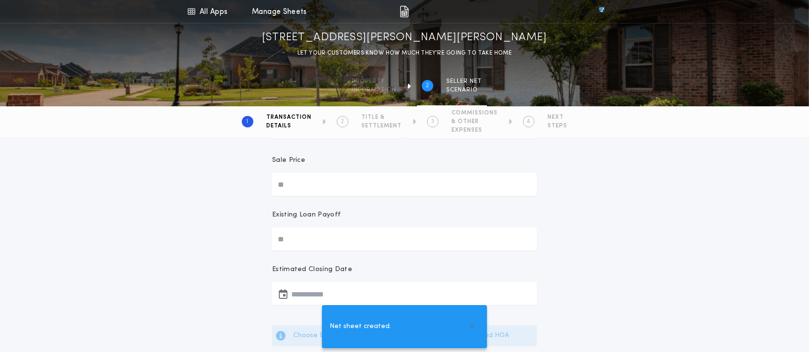
click at [325, 185] on input "Sale Price" at bounding box center [404, 184] width 265 height 23
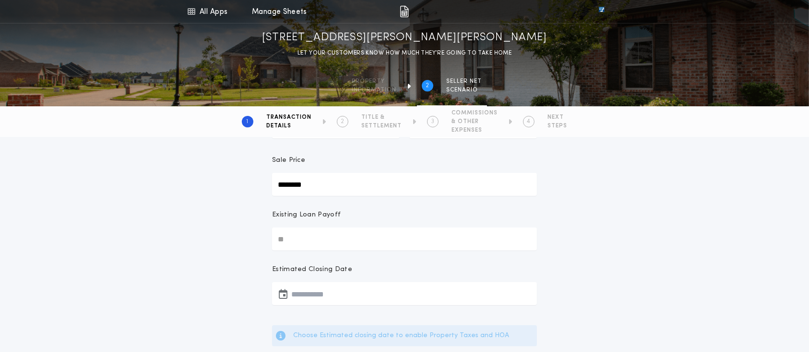
click at [524, 194] on input "********" at bounding box center [404, 184] width 265 height 23
type input "********"
click at [327, 299] on button "button" at bounding box center [404, 293] width 265 height 23
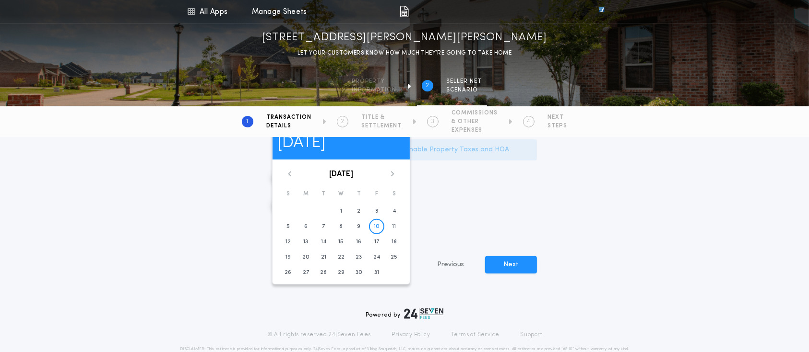
scroll to position [256, 0]
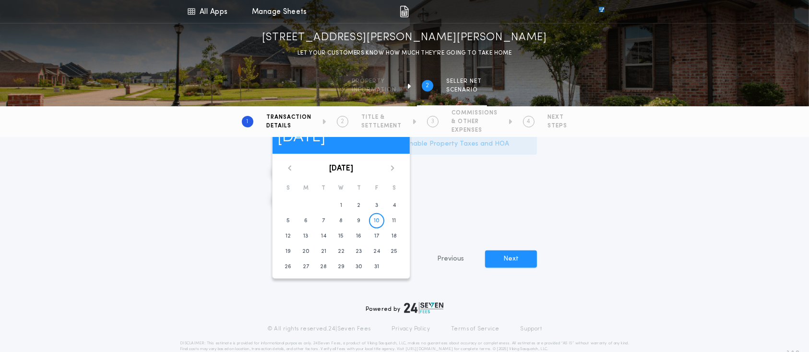
click at [391, 165] on icon at bounding box center [392, 168] width 6 height 6
click at [374, 240] on time "14" at bounding box center [376, 237] width 5 height 8
type input "**********"
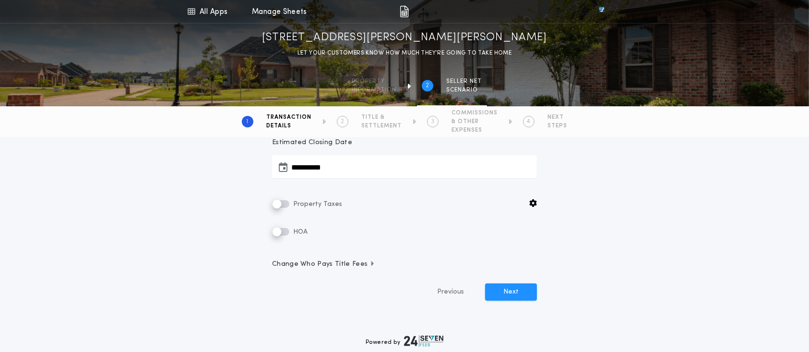
scroll to position [179, 0]
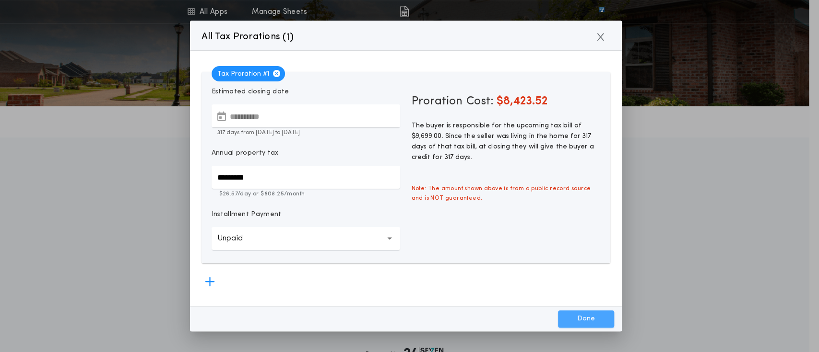
click at [576, 317] on button "Done" at bounding box center [586, 319] width 56 height 17
type input "*****"
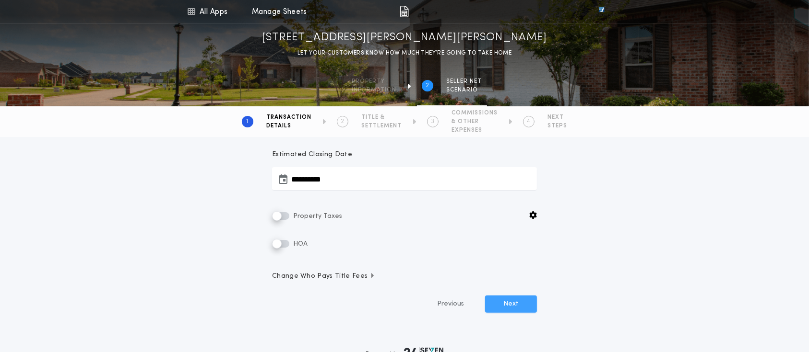
click at [527, 301] on button "Next" at bounding box center [511, 304] width 52 height 17
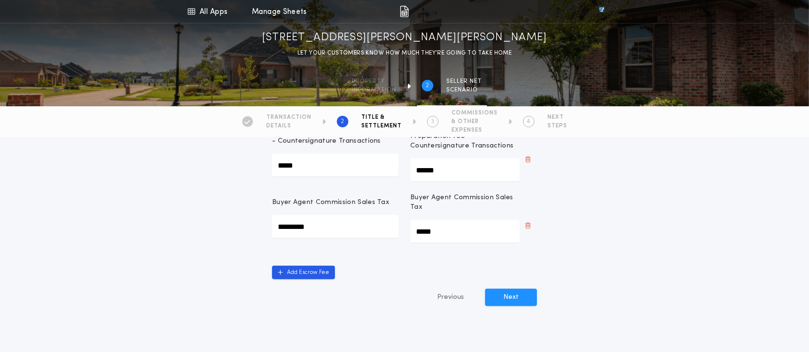
scroll to position [447, 0]
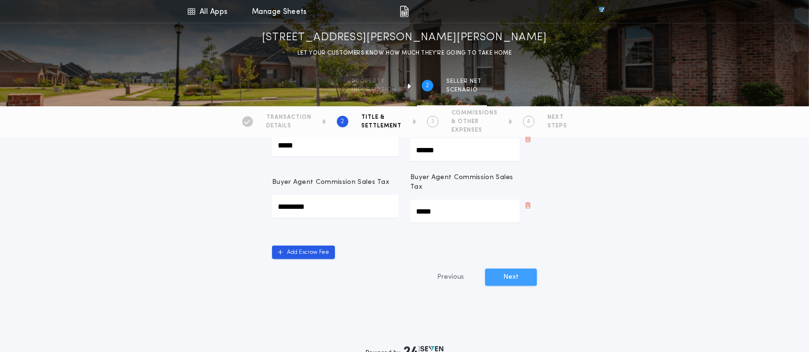
click at [514, 278] on button "Next" at bounding box center [511, 277] width 52 height 17
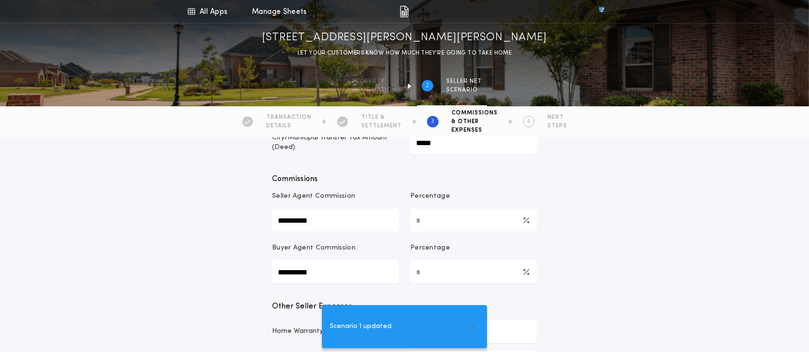
scroll to position [128, 0]
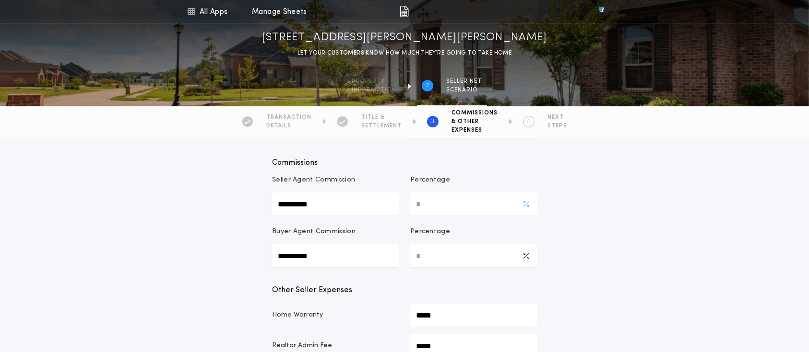
click at [450, 203] on Commission-percentage "*" at bounding box center [473, 204] width 127 height 23
type Commission-percentage "***"
type Commission-value "**********"
type Commission-percentage "*"
type Commission-value "*****"
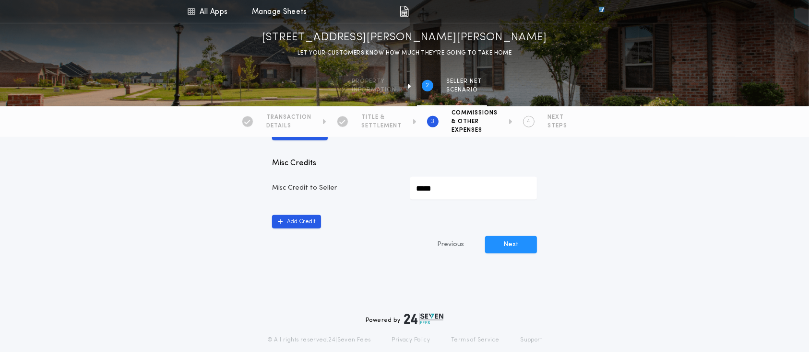
scroll to position [575, 0]
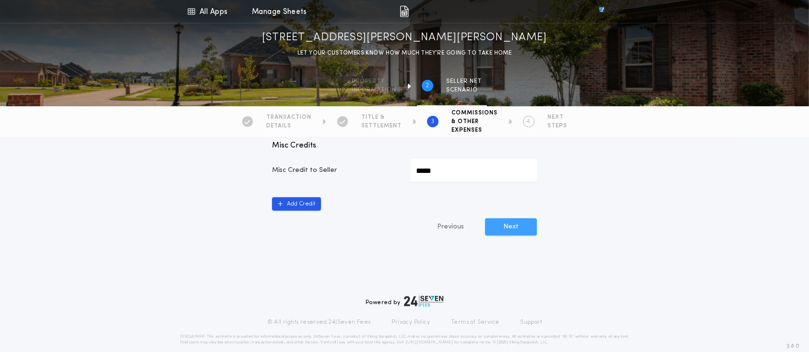
click at [520, 228] on button "Next" at bounding box center [511, 227] width 52 height 17
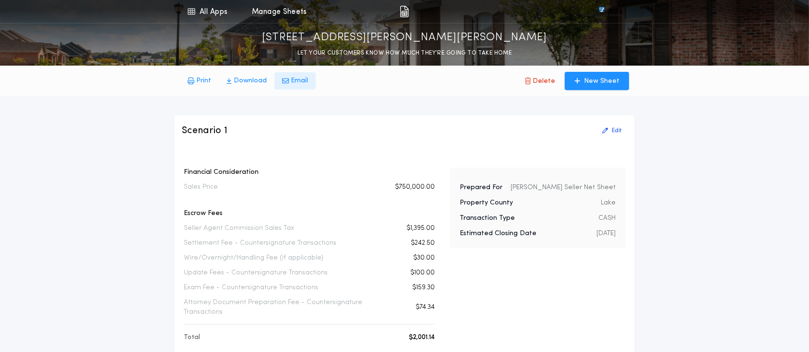
click at [286, 82] on button "Email" at bounding box center [294, 80] width 41 height 17
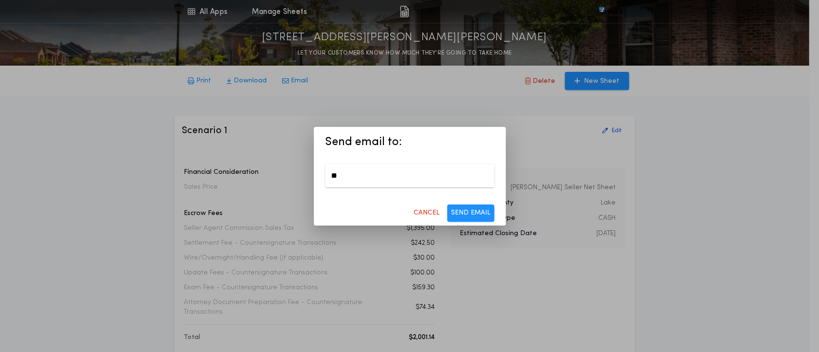
type input "*"
click at [461, 143] on h2 "Send email to:" at bounding box center [410, 141] width 192 height 28
click at [427, 214] on p "CANCEL" at bounding box center [426, 214] width 26 height 10
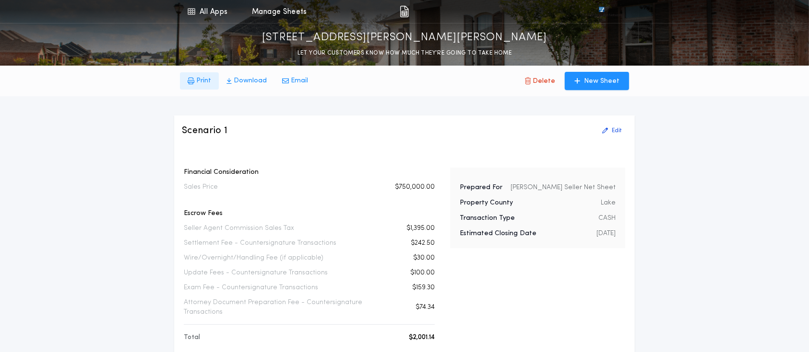
click at [191, 79] on icon "button" at bounding box center [191, 81] width 7 height 7
